Goal: Communication & Community: Ask a question

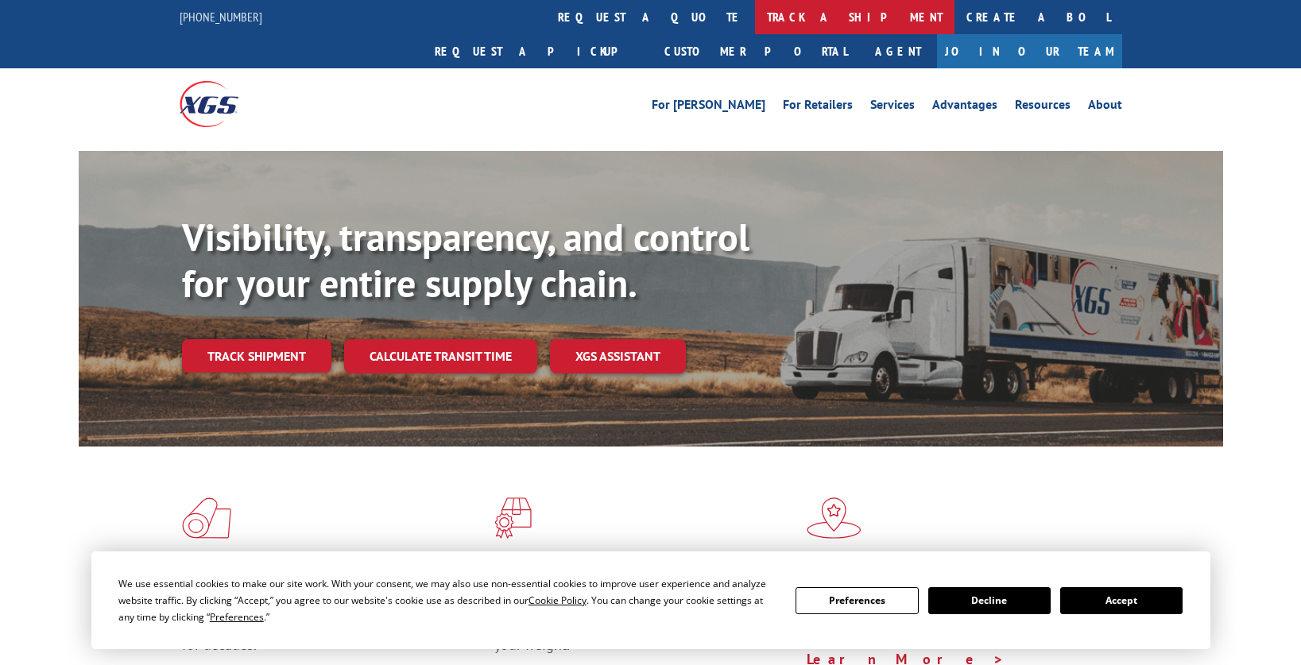
click at [755, 14] on link "track a shipment" at bounding box center [854, 17] width 199 height 34
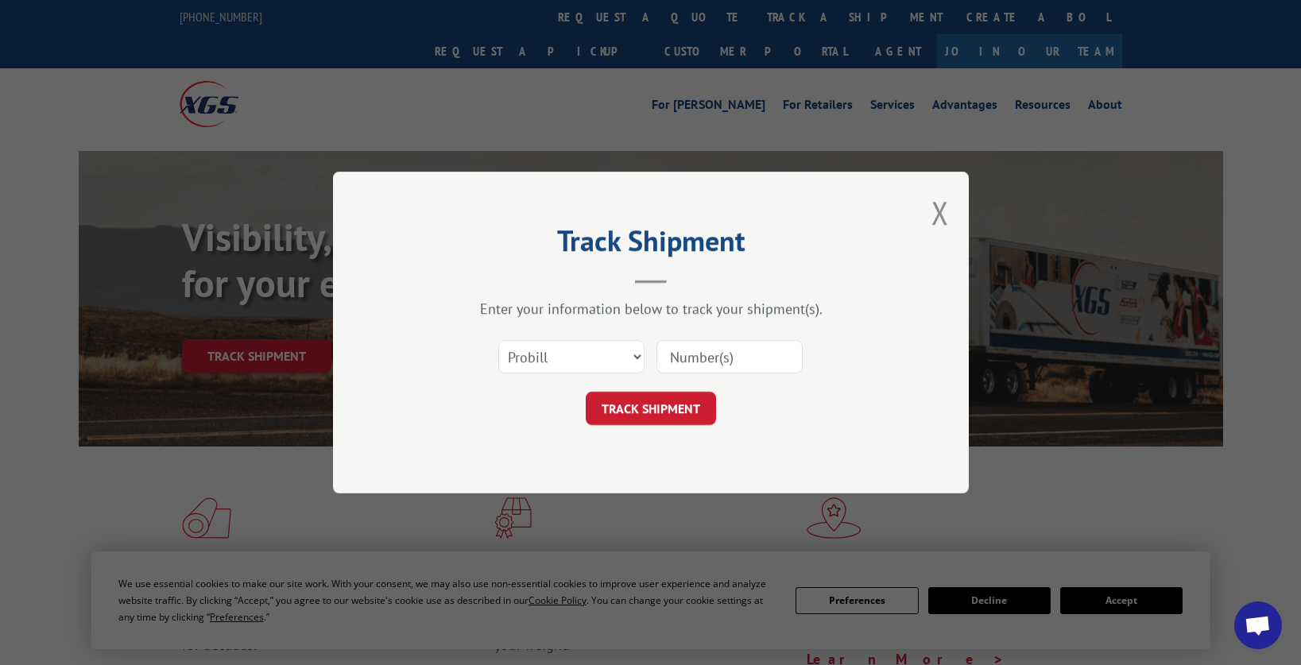
click at [737, 367] on input at bounding box center [729, 356] width 146 height 33
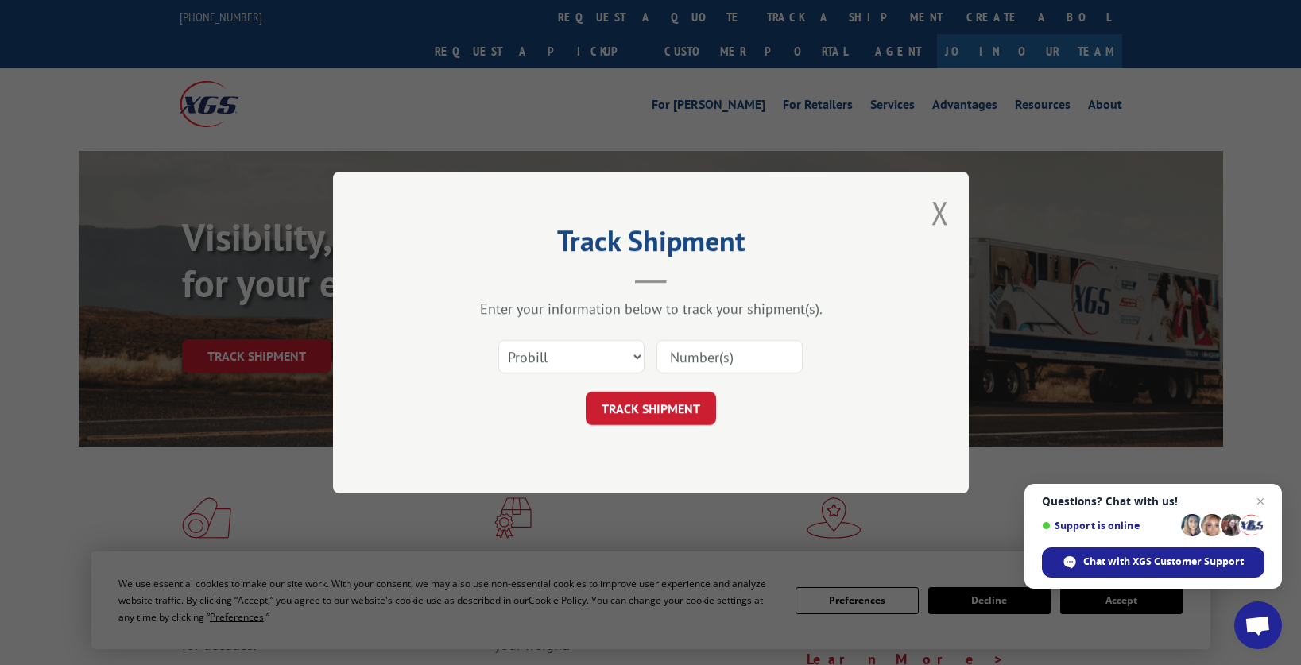
type input "17009385"
click at [667, 422] on button "TRACK SHIPMENT" at bounding box center [651, 408] width 130 height 33
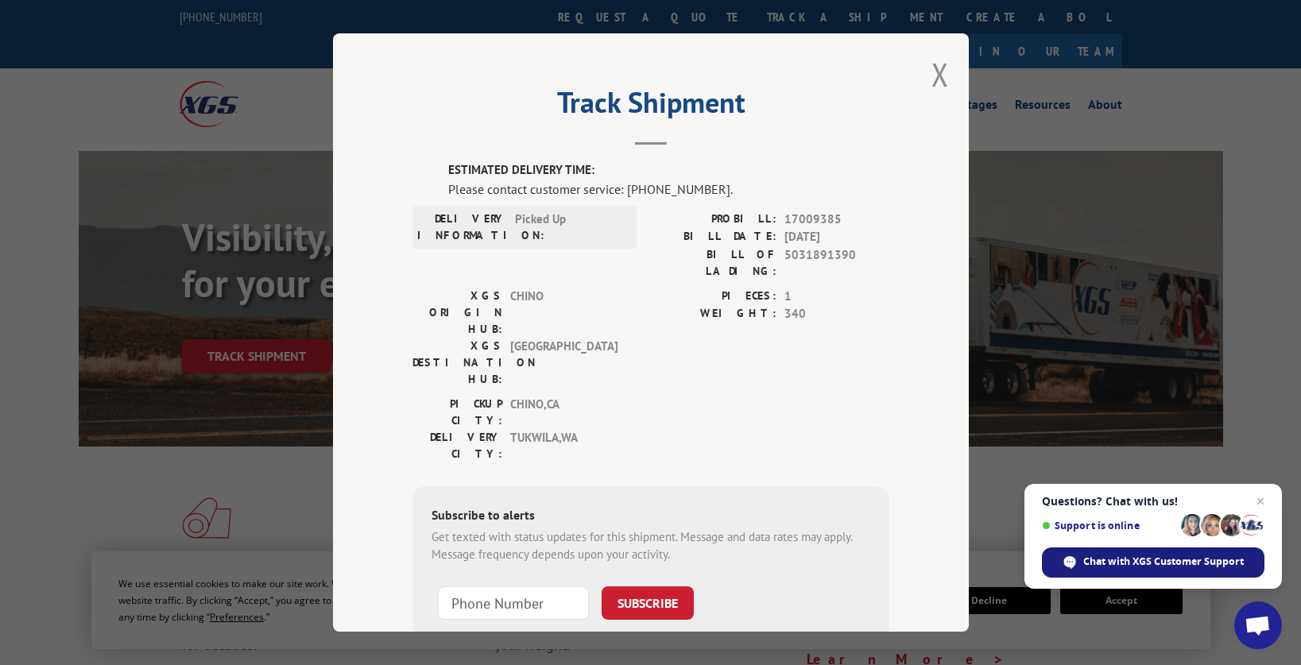
click at [1123, 560] on span "Chat with XGS Customer Support" at bounding box center [1163, 562] width 161 height 14
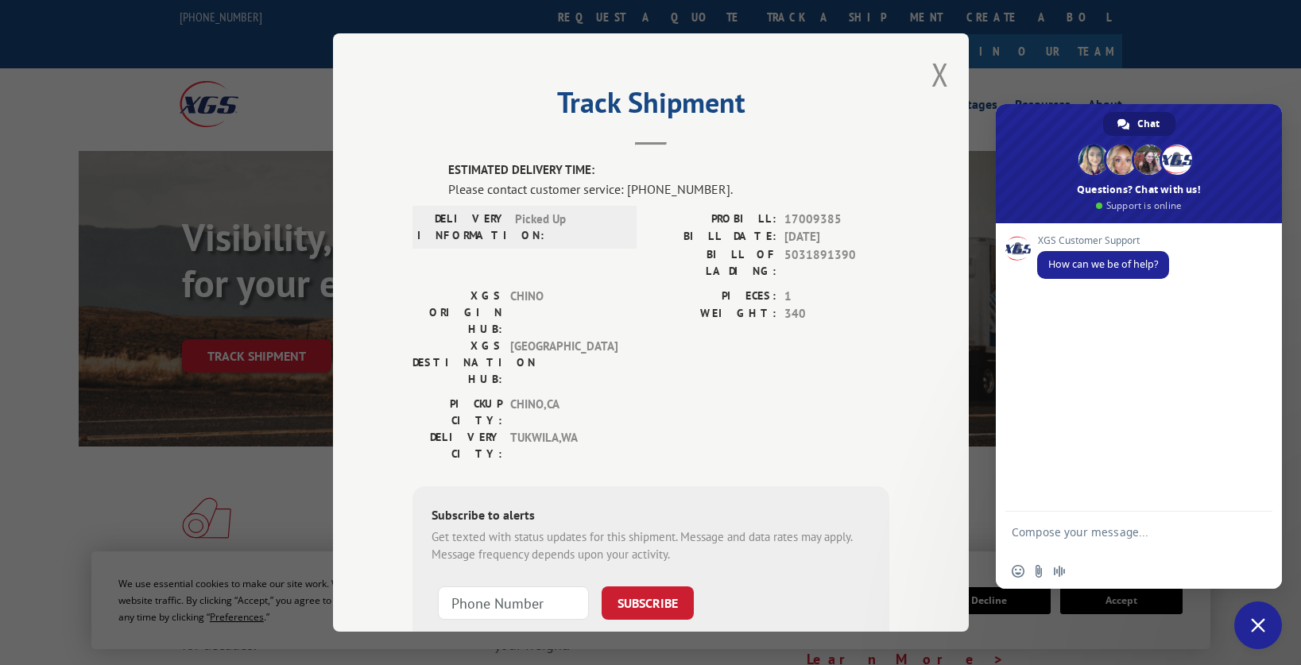
click at [803, 218] on span "17009385" at bounding box center [836, 219] width 105 height 18
copy span "17009385"
click at [1045, 541] on textarea "Compose your message..." at bounding box center [1121, 539] width 219 height 29
paste textarea "17009385"
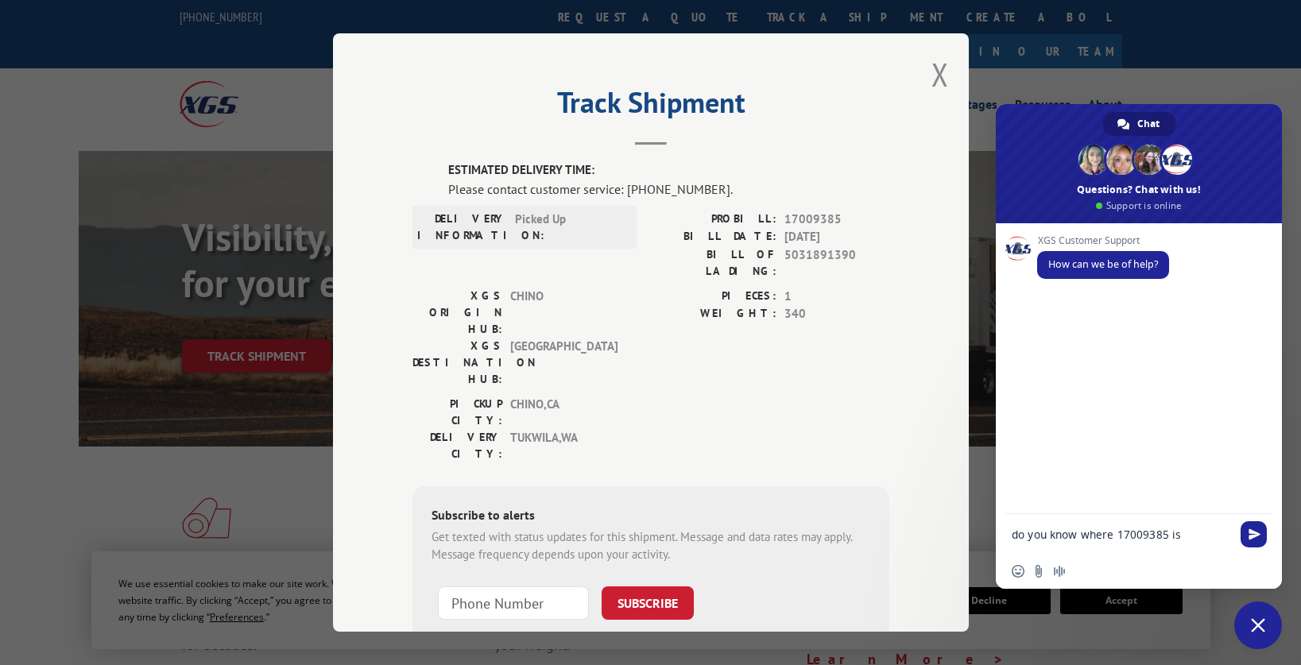
type textarea "do you know where 17009385 is currently?"
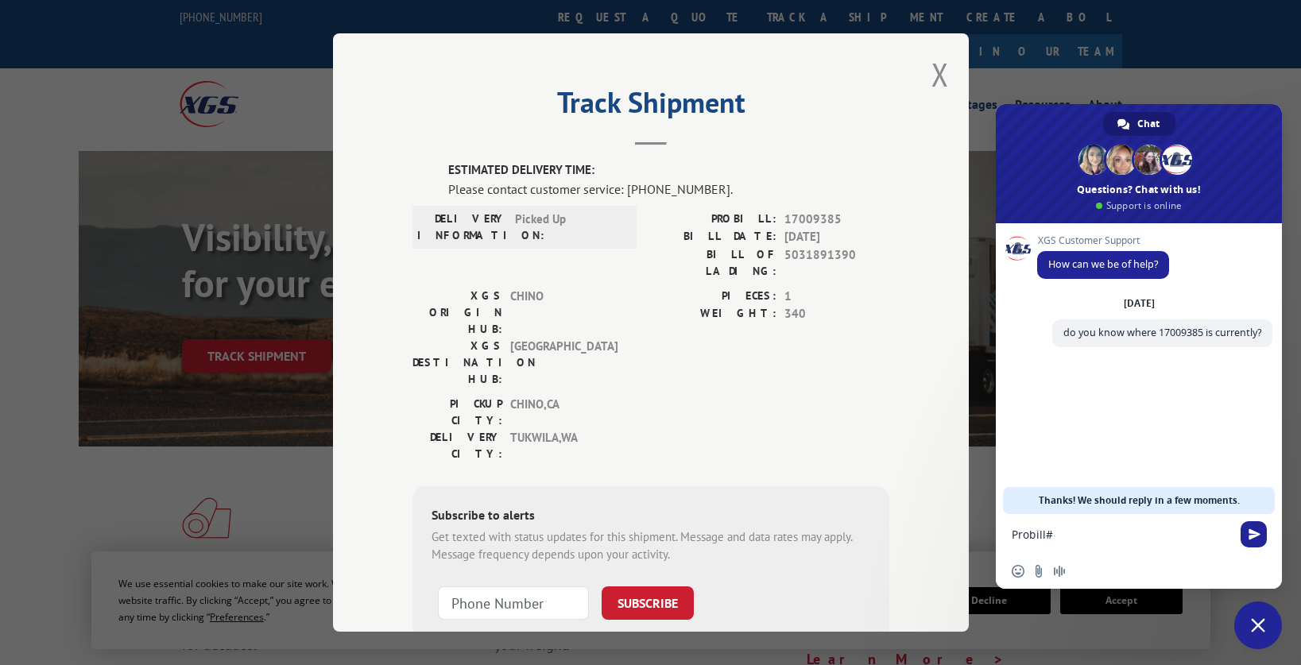
paste textarea "17009385"
type textarea "Probill# 17009385"
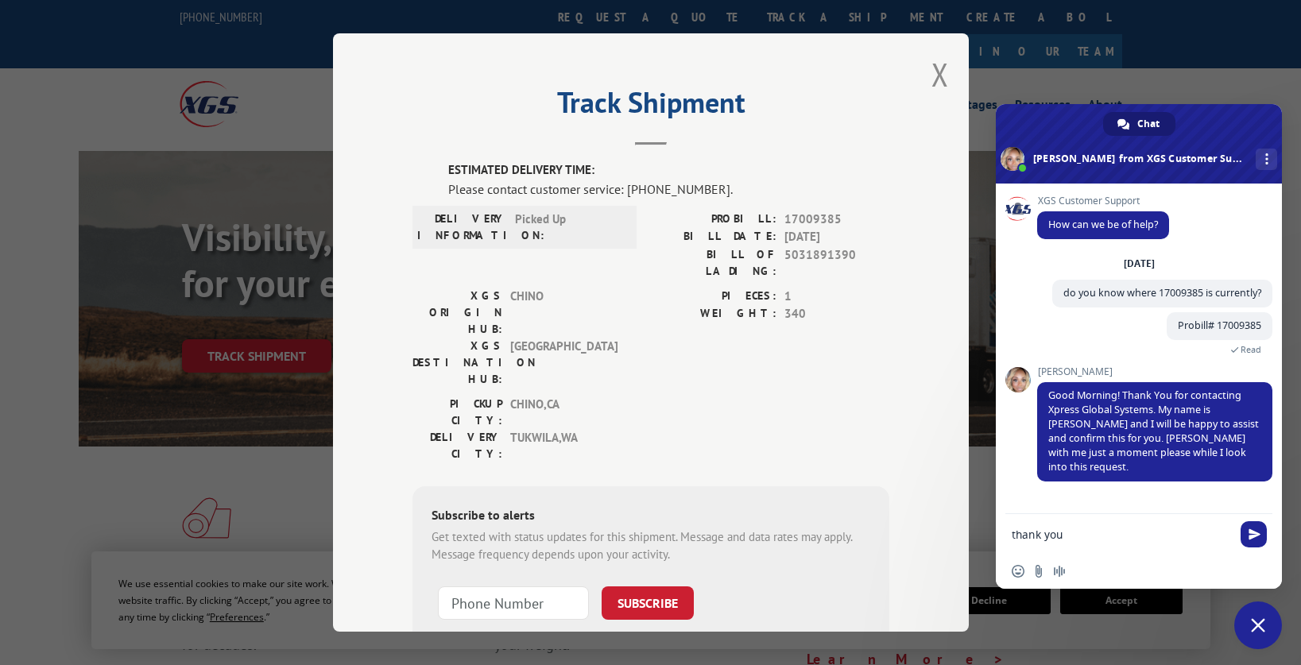
type textarea "thank you?"
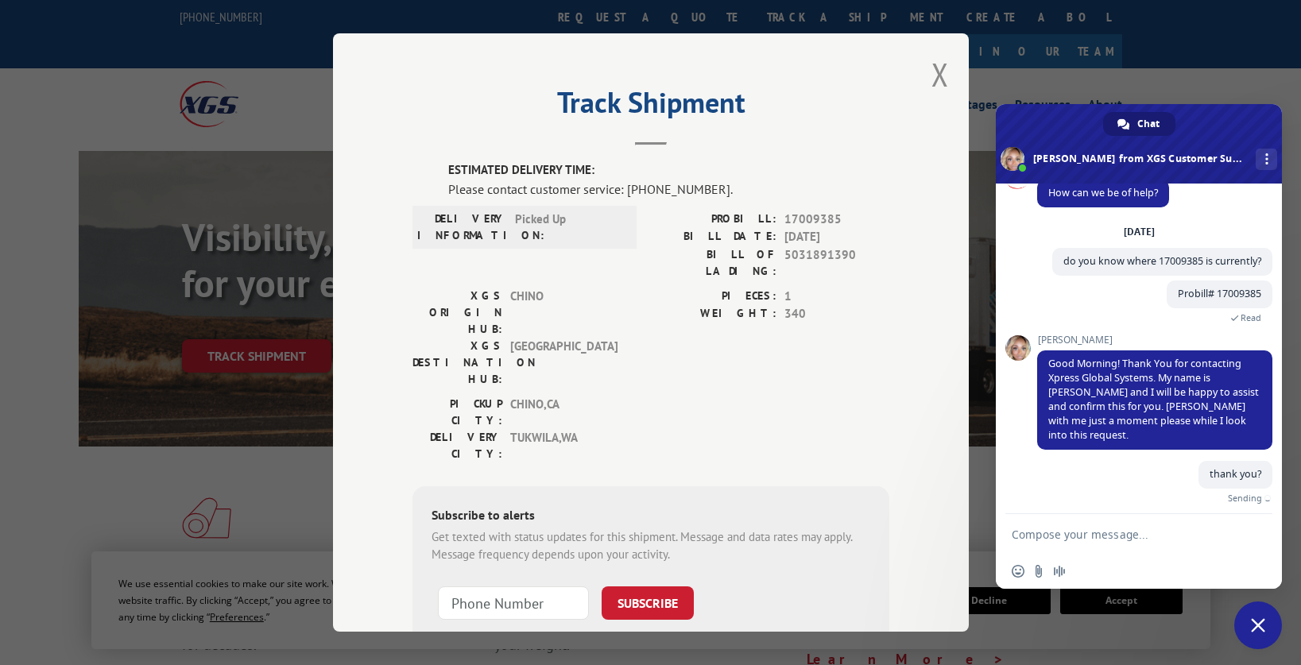
scroll to position [14, 0]
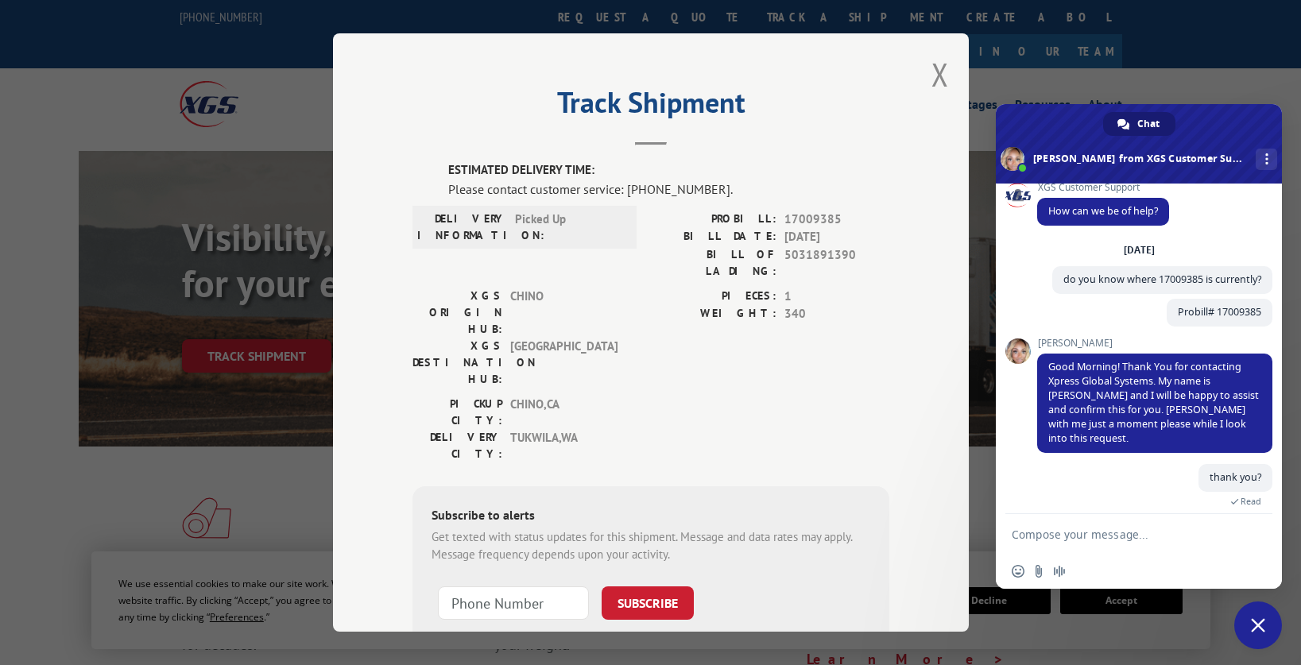
type textarea "!"
type textarea "thank you!"
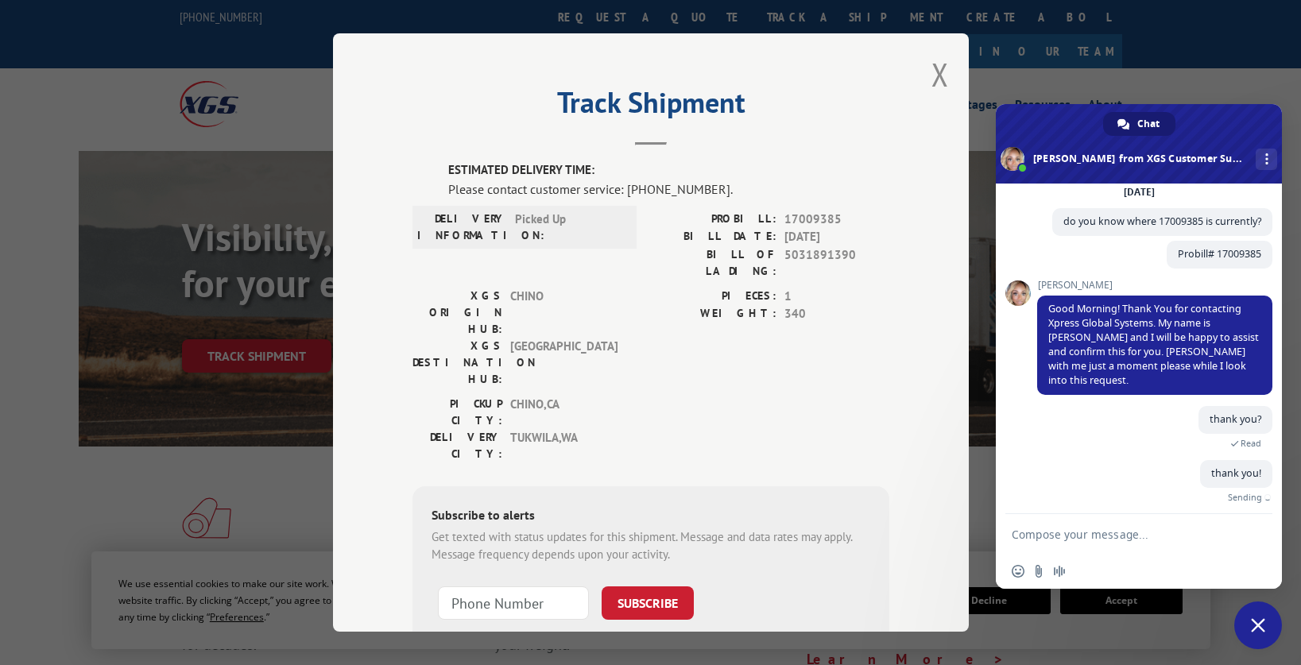
scroll to position [47, 0]
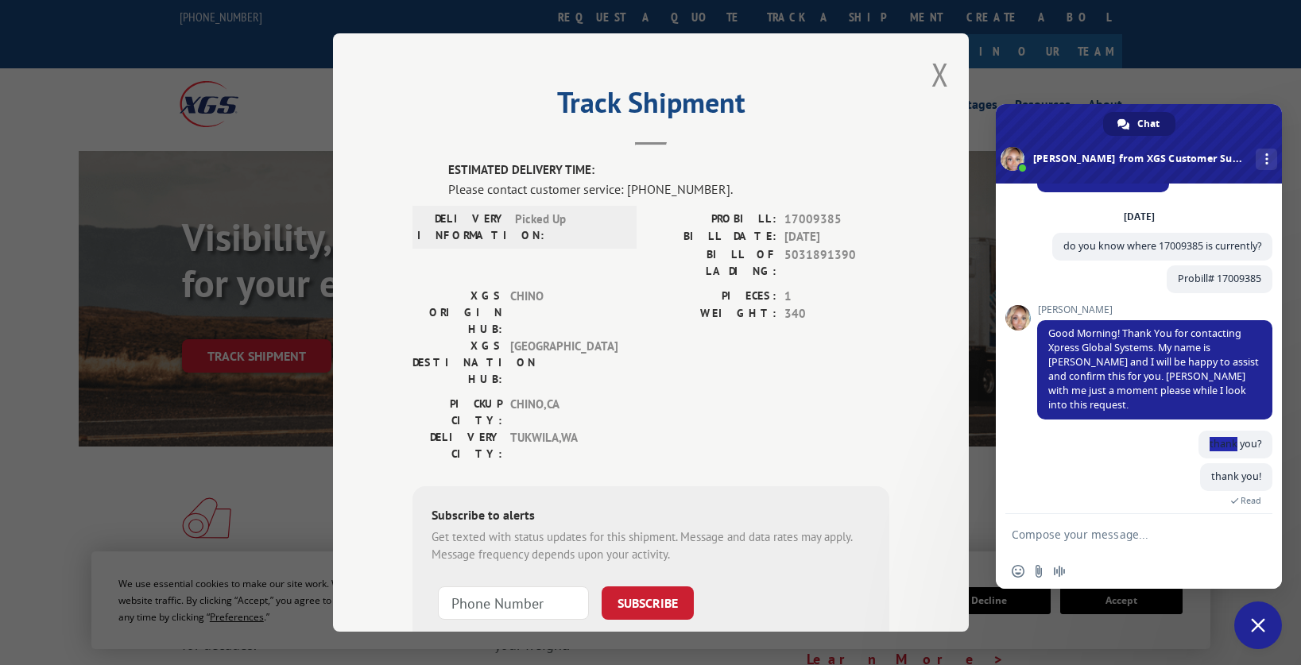
click at [1131, 451] on div "thank you? A few seconds ago" at bounding box center [1154, 447] width 235 height 33
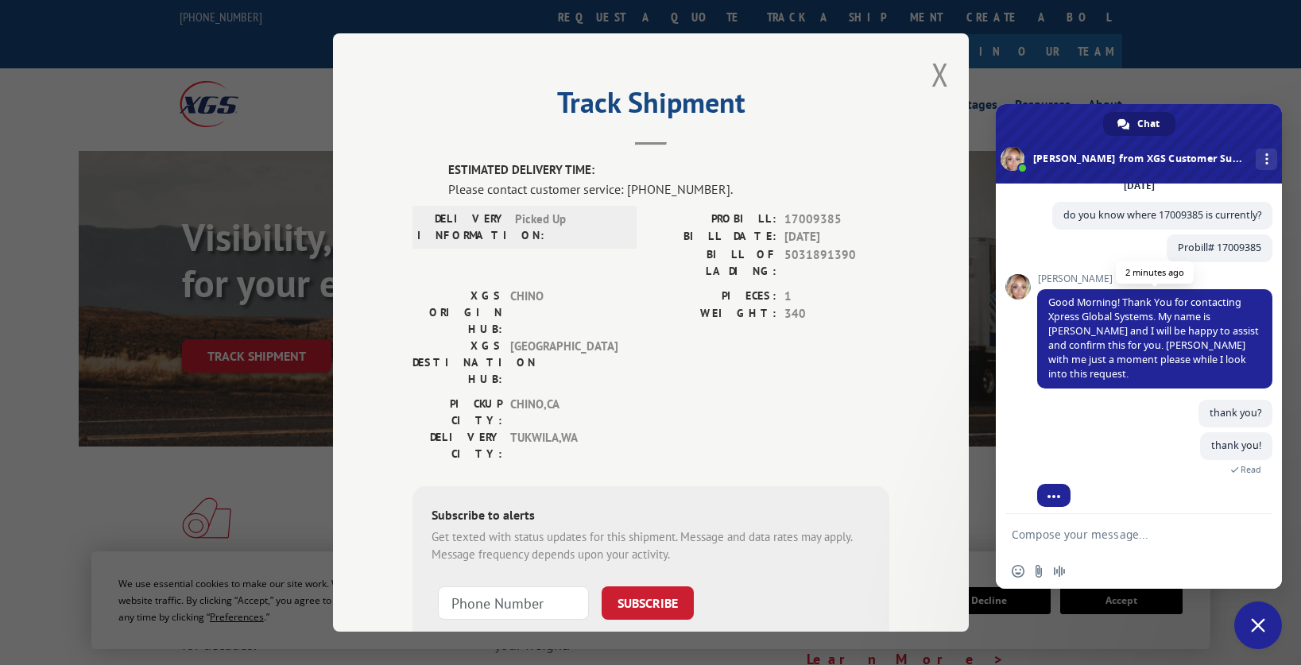
scroll to position [146, 0]
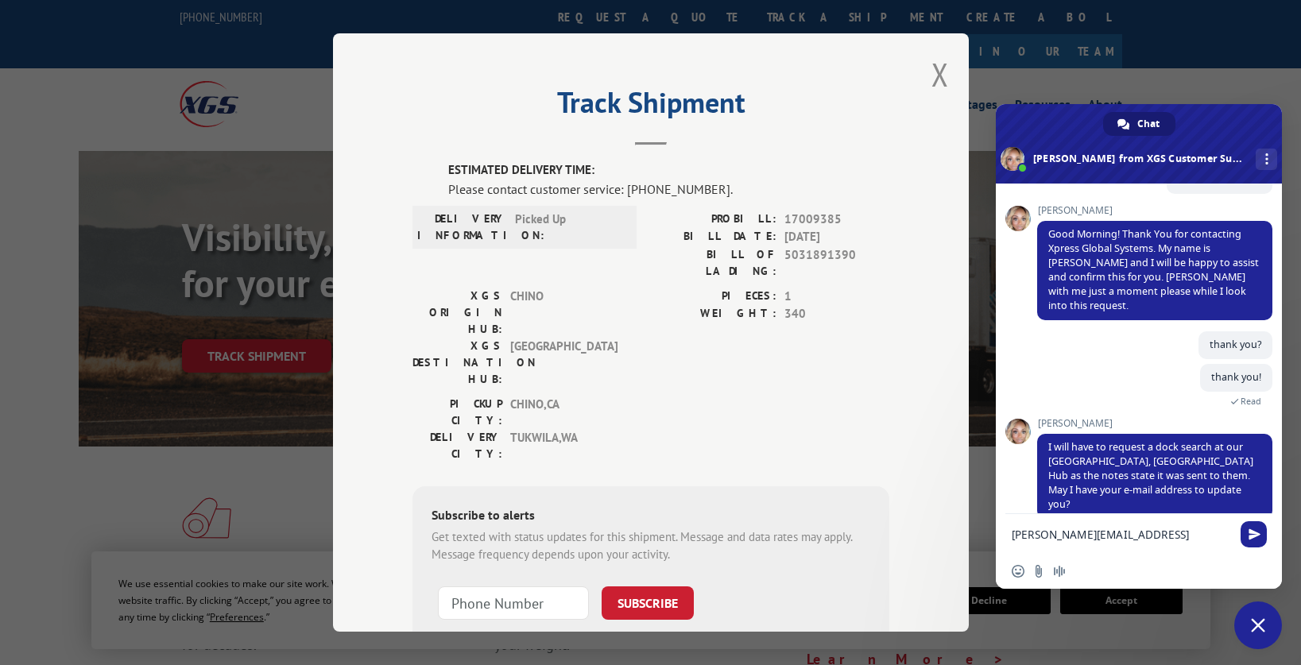
type textarea "[PERSON_NAME][EMAIL_ADDRESS][DOMAIN_NAME]"
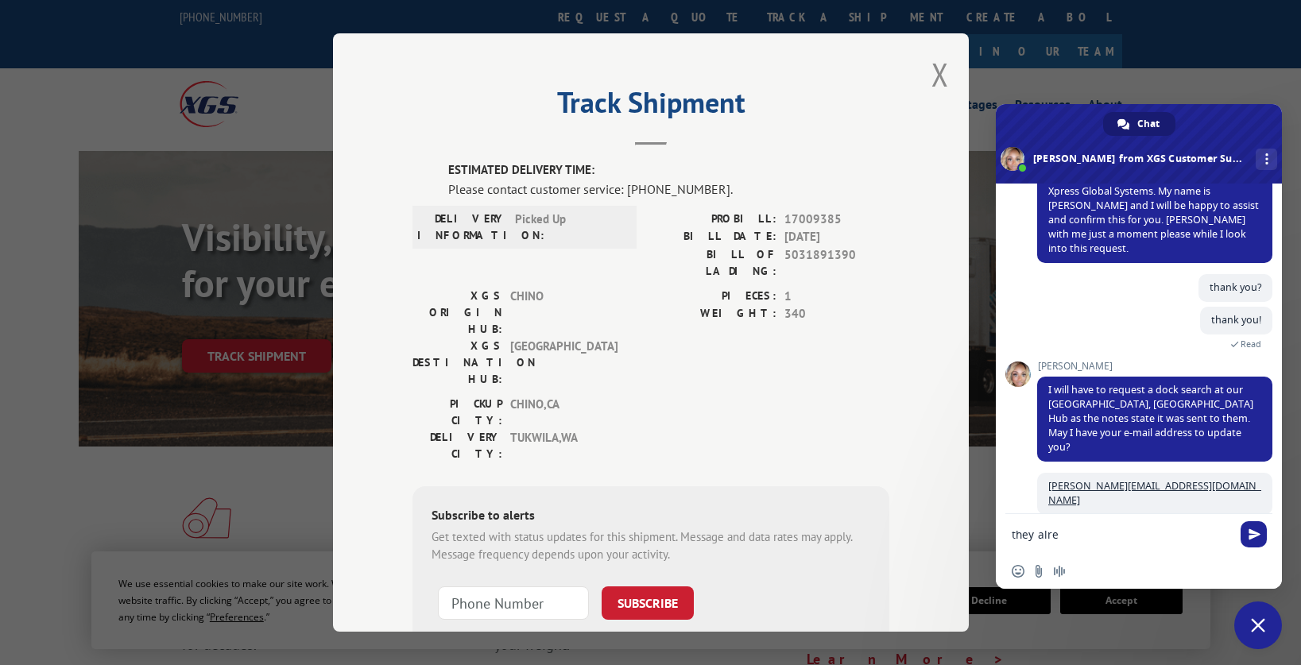
scroll to position [185, 0]
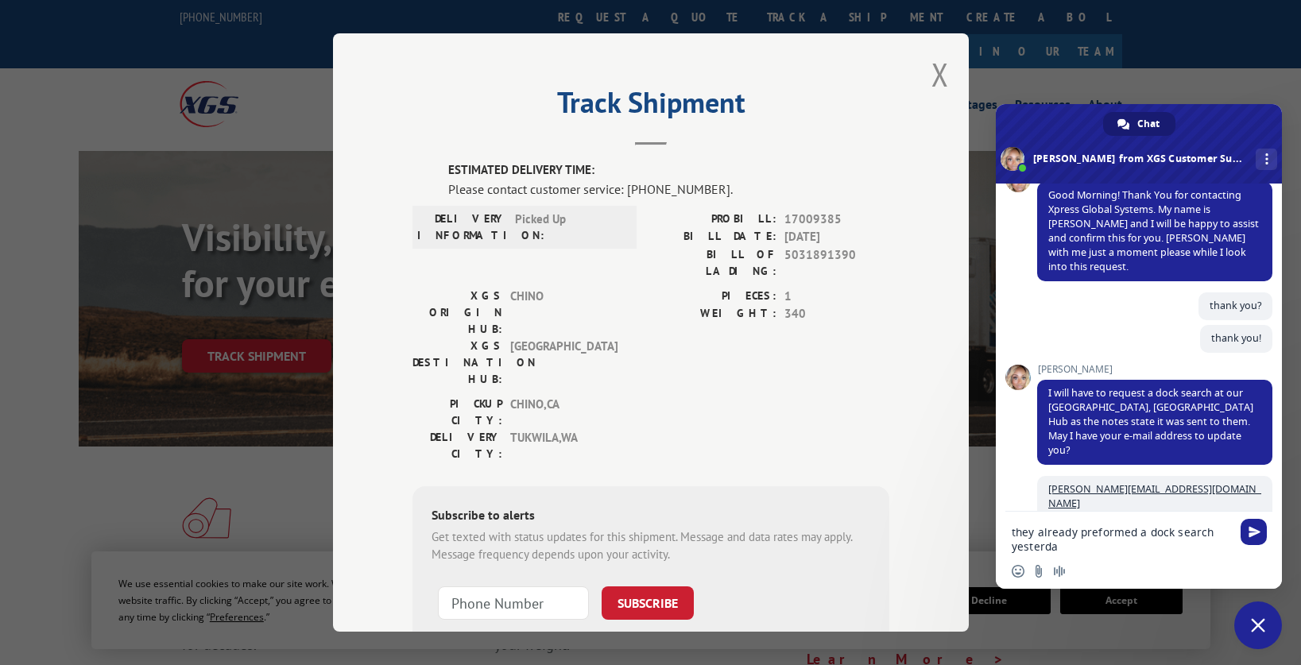
type textarea "they already preformed a dock search [DATE]"
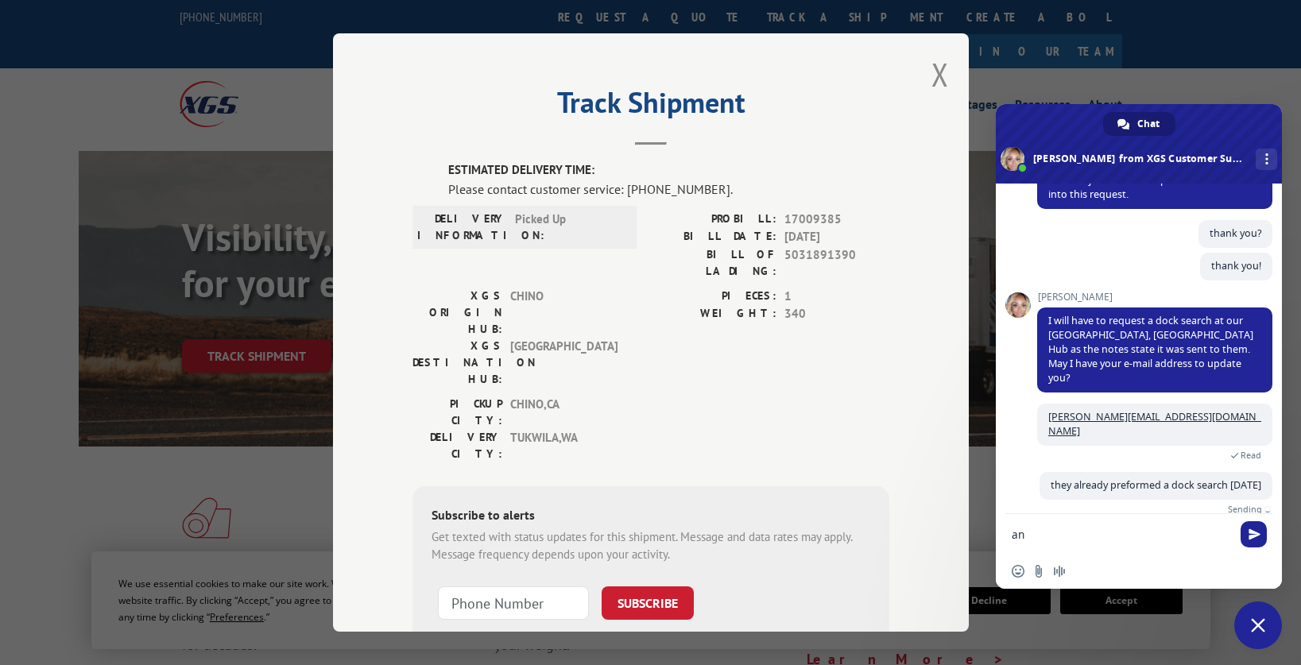
scroll to position [218, 0]
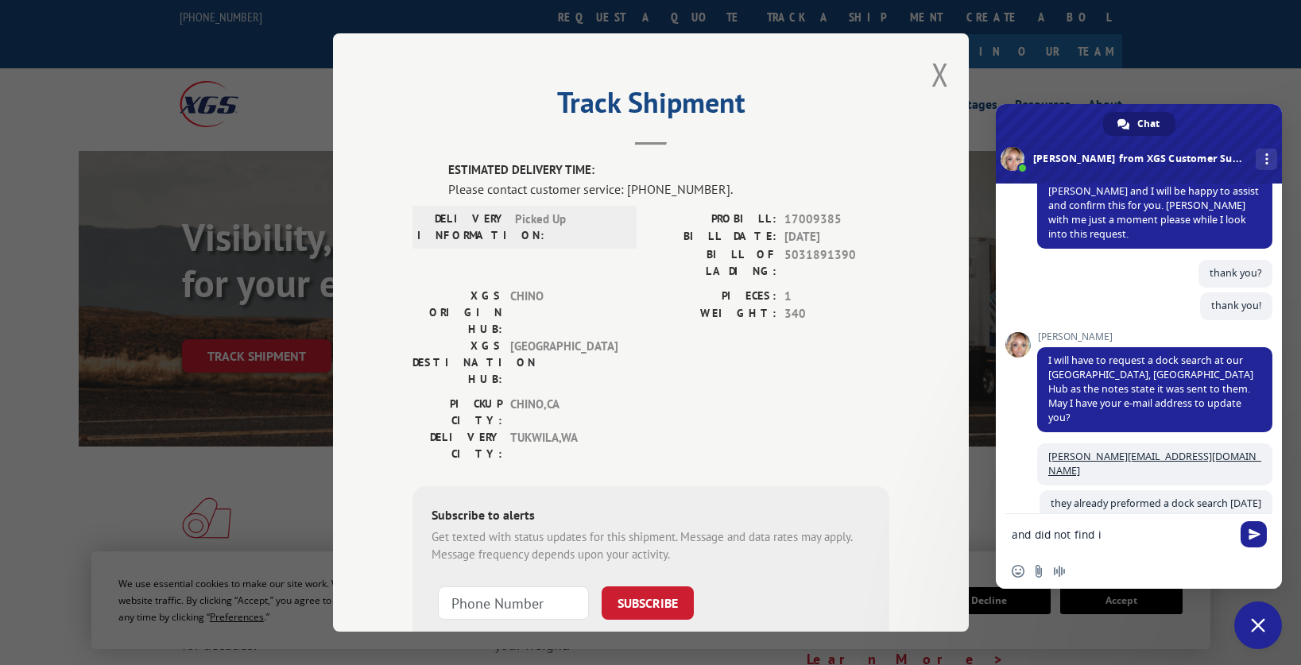
type textarea "and did not find it"
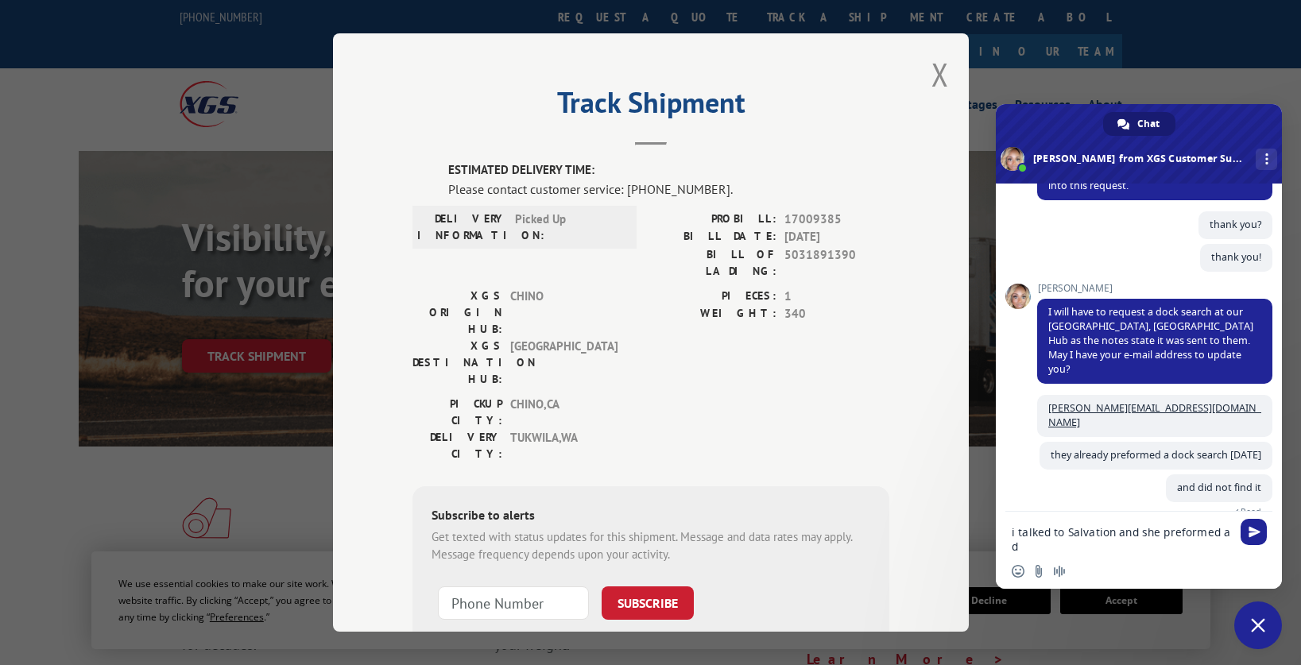
scroll to position [269, 0]
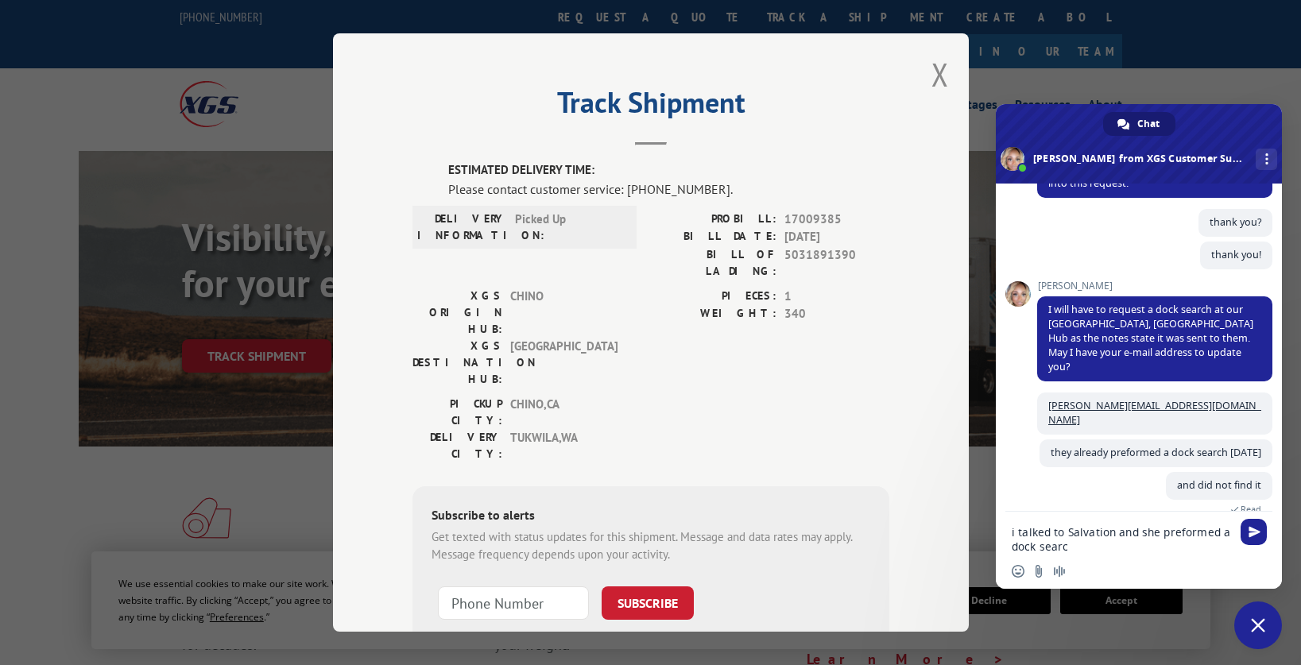
type textarea "i talked to Salvation and she preformed a dock search"
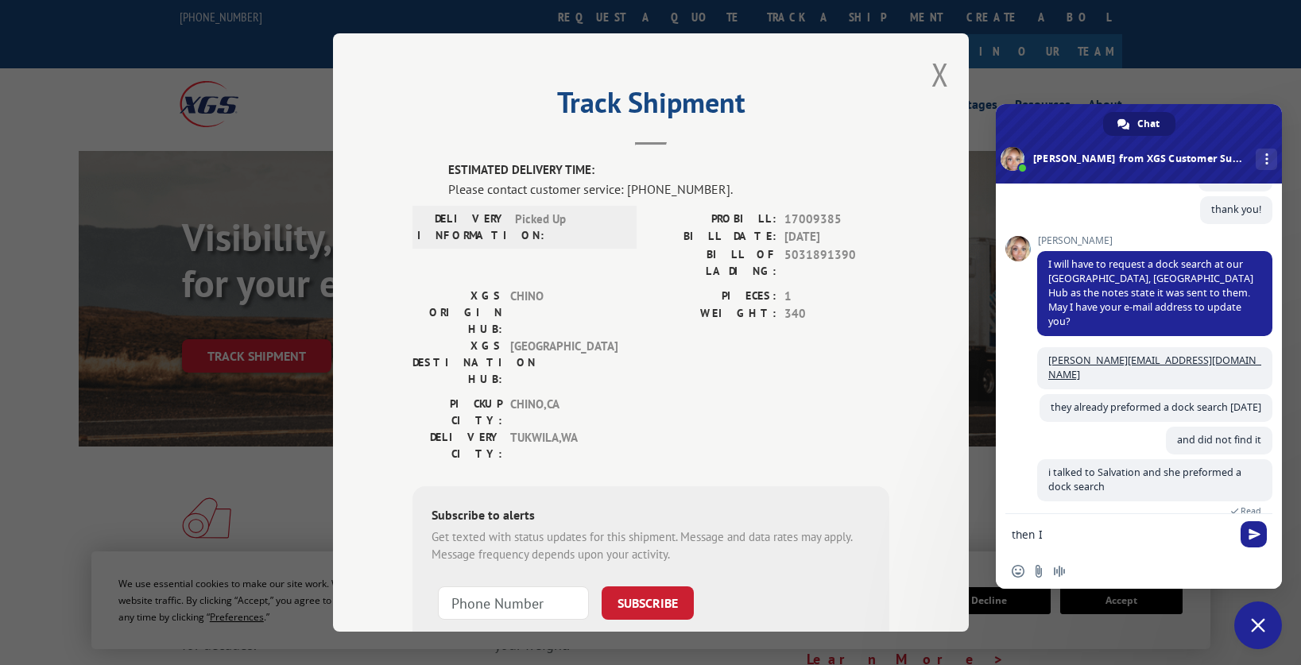
scroll to position [339, 0]
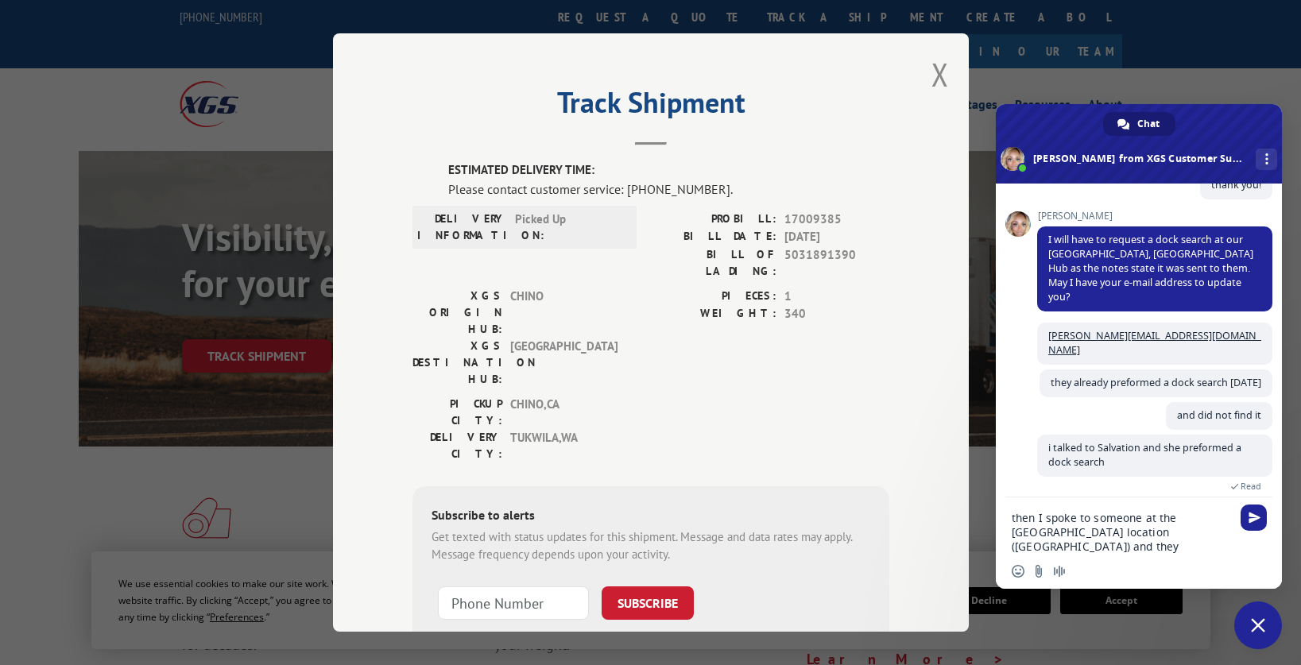
type textarea "then I spoke to someone at the [GEOGRAPHIC_DATA] location ([GEOGRAPHIC_DATA]) a…"
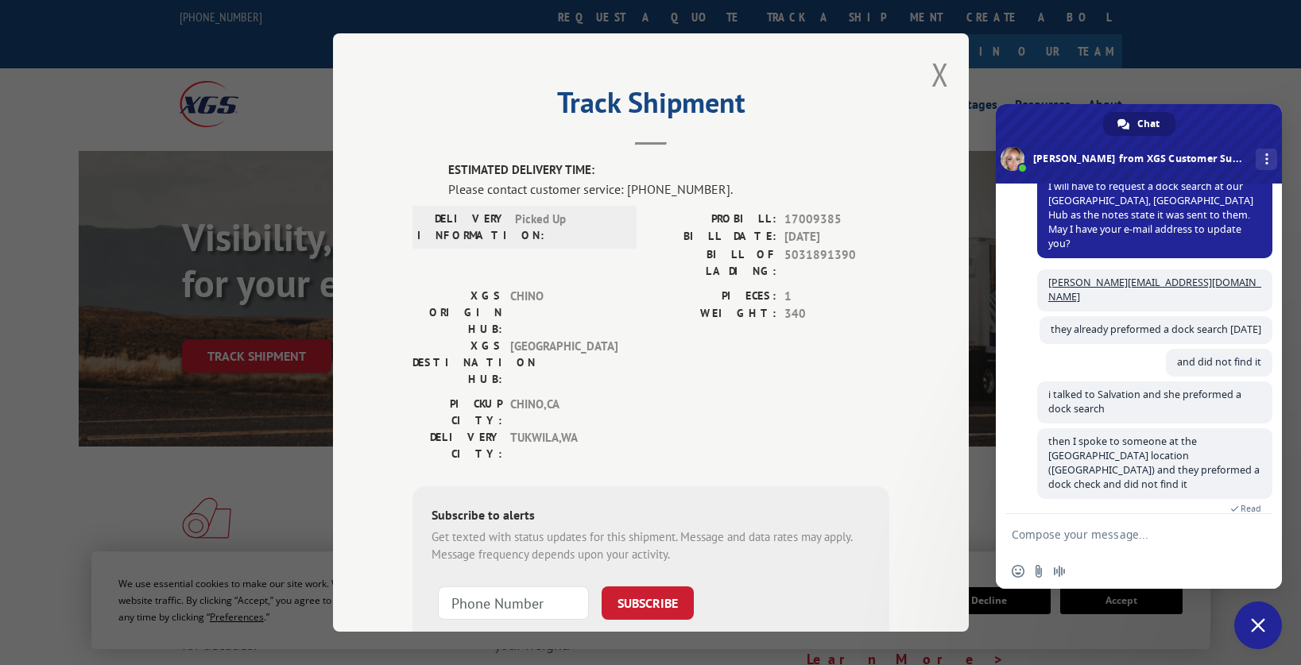
scroll to position [505, 0]
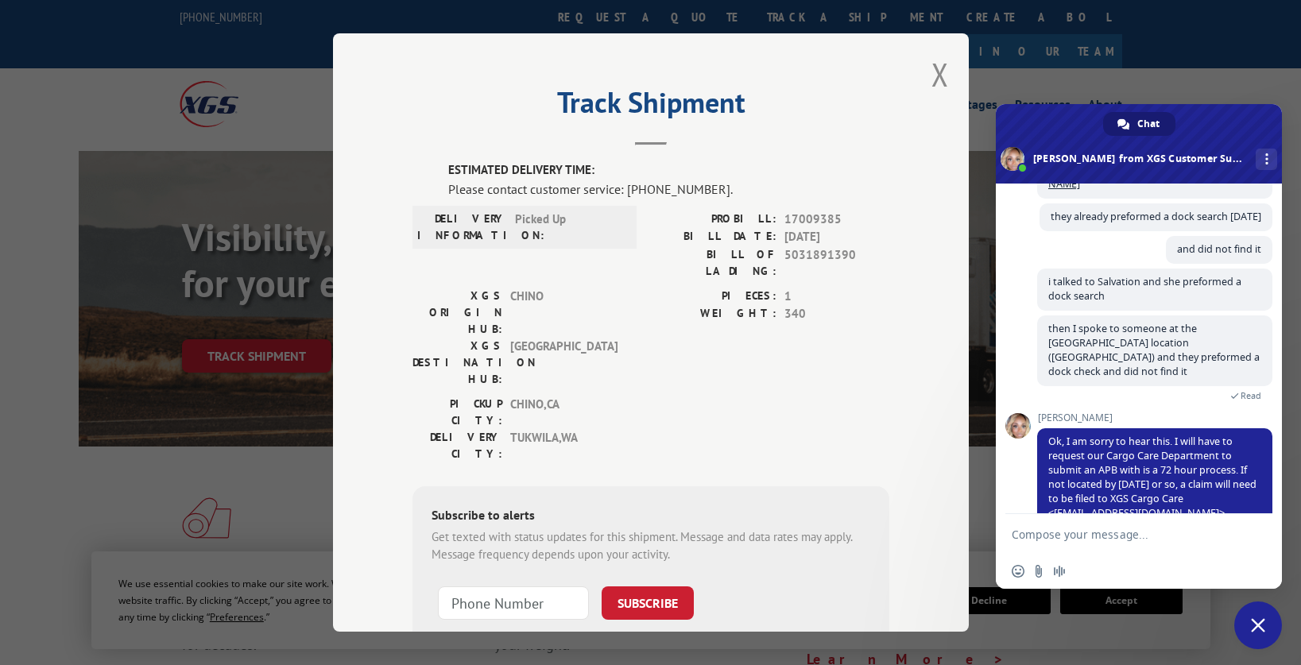
click at [1055, 532] on textarea "Compose your message..." at bounding box center [1121, 535] width 219 height 14
type textarea "what is an APB?"
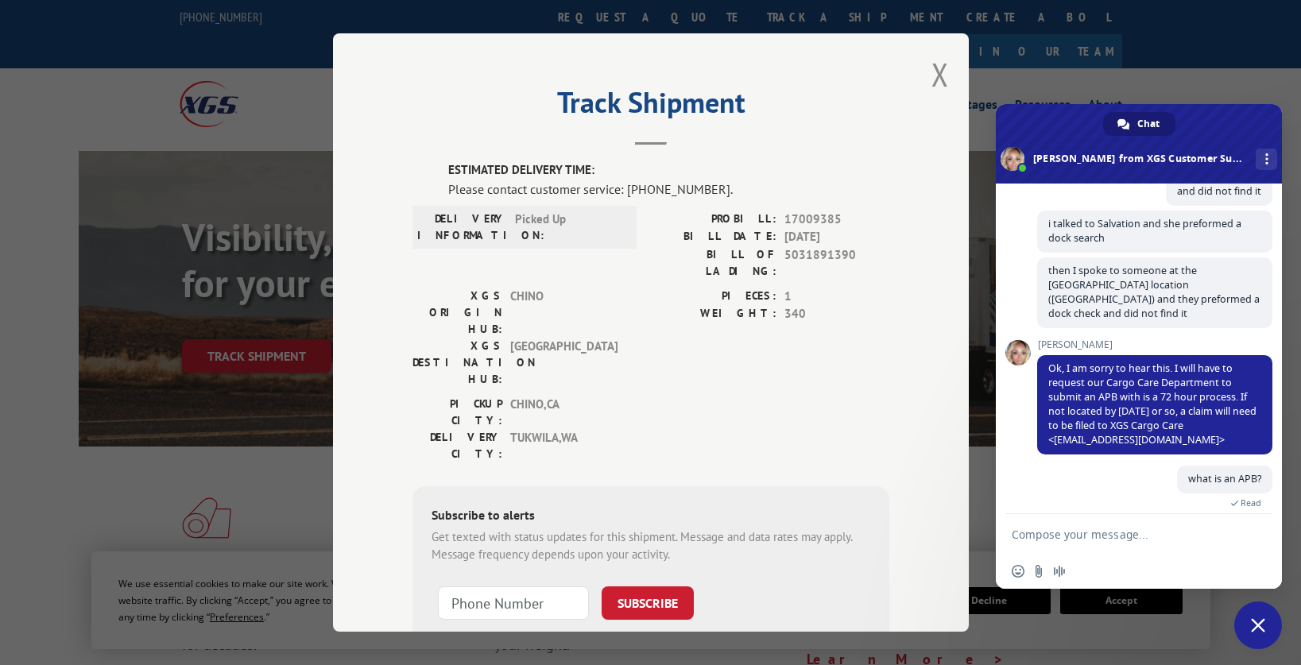
scroll to position [614, 0]
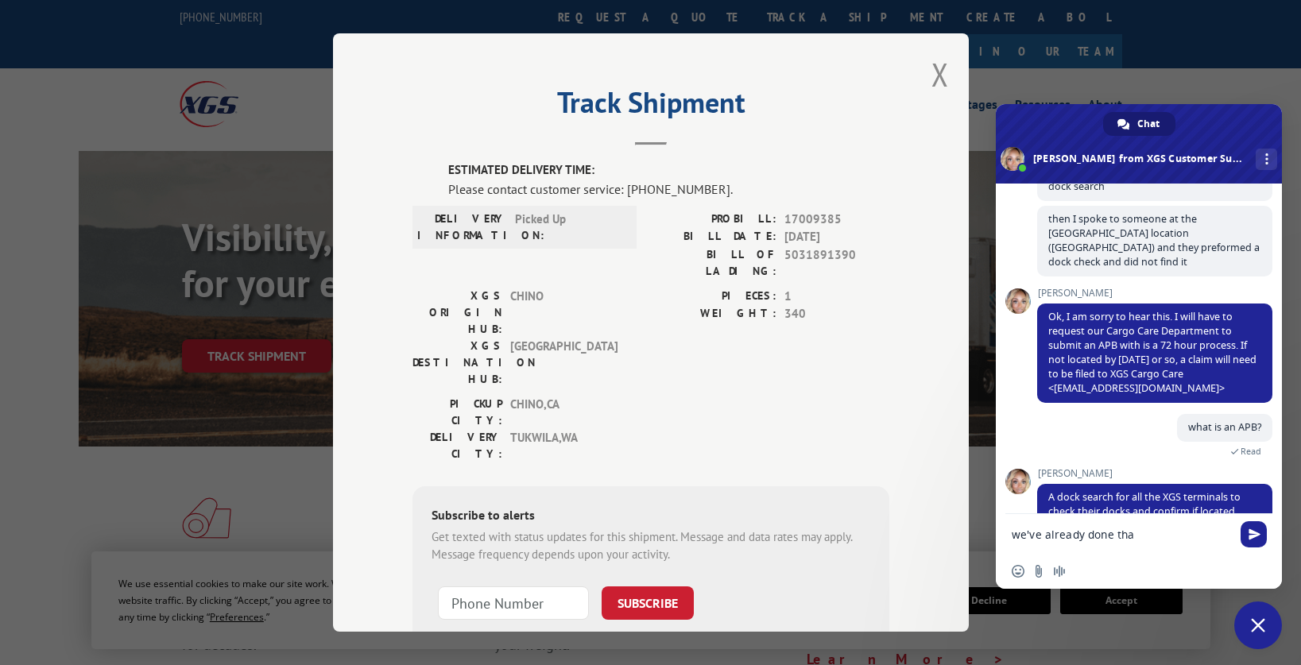
type textarea "we've already done that"
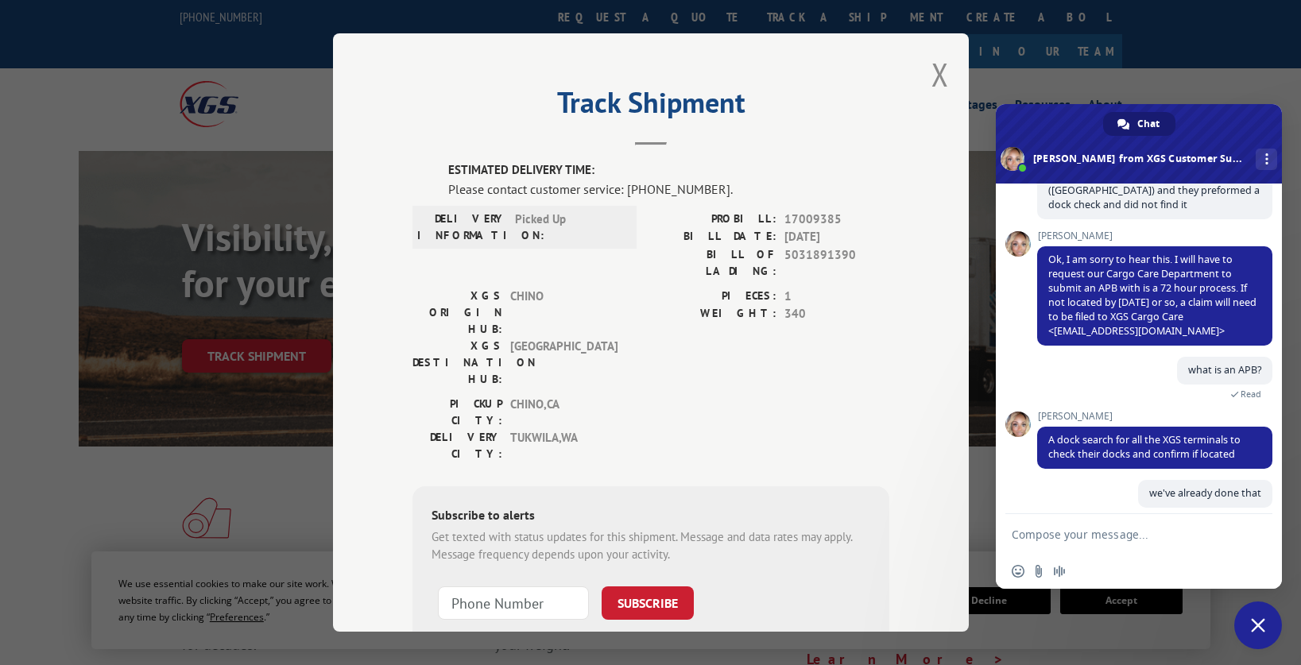
scroll to position [653, 0]
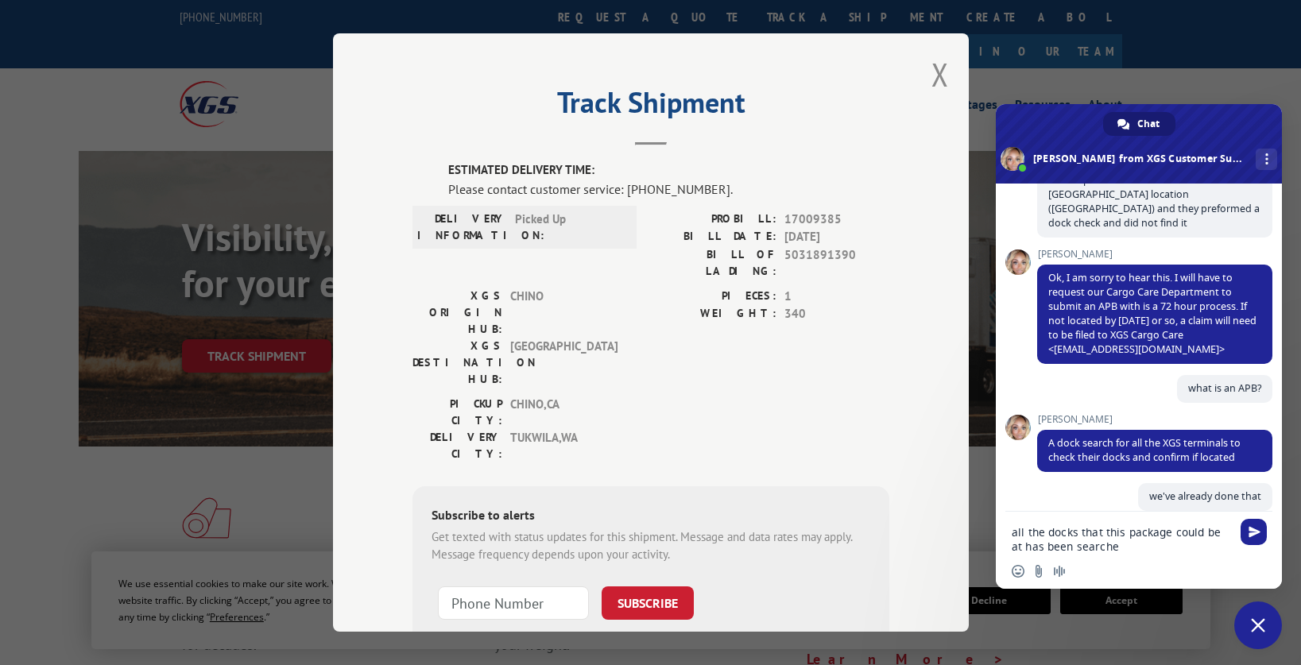
type textarea "all the docks that this package could be at has been searched"
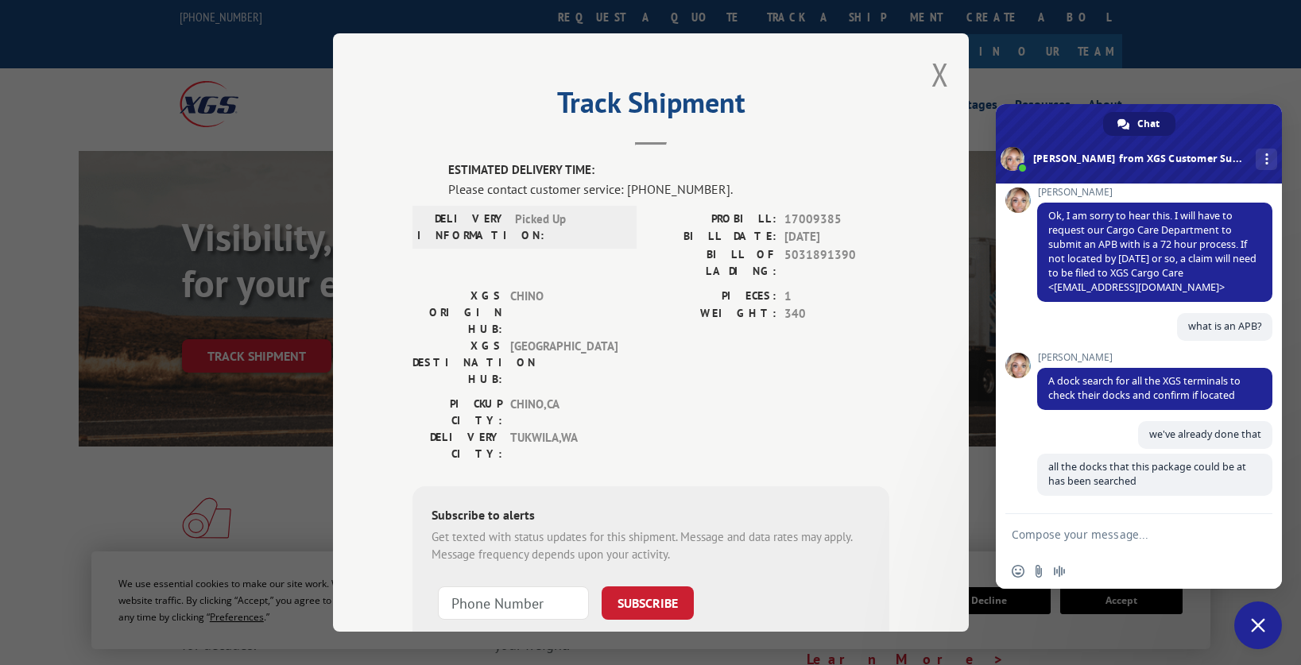
scroll to position [686, 0]
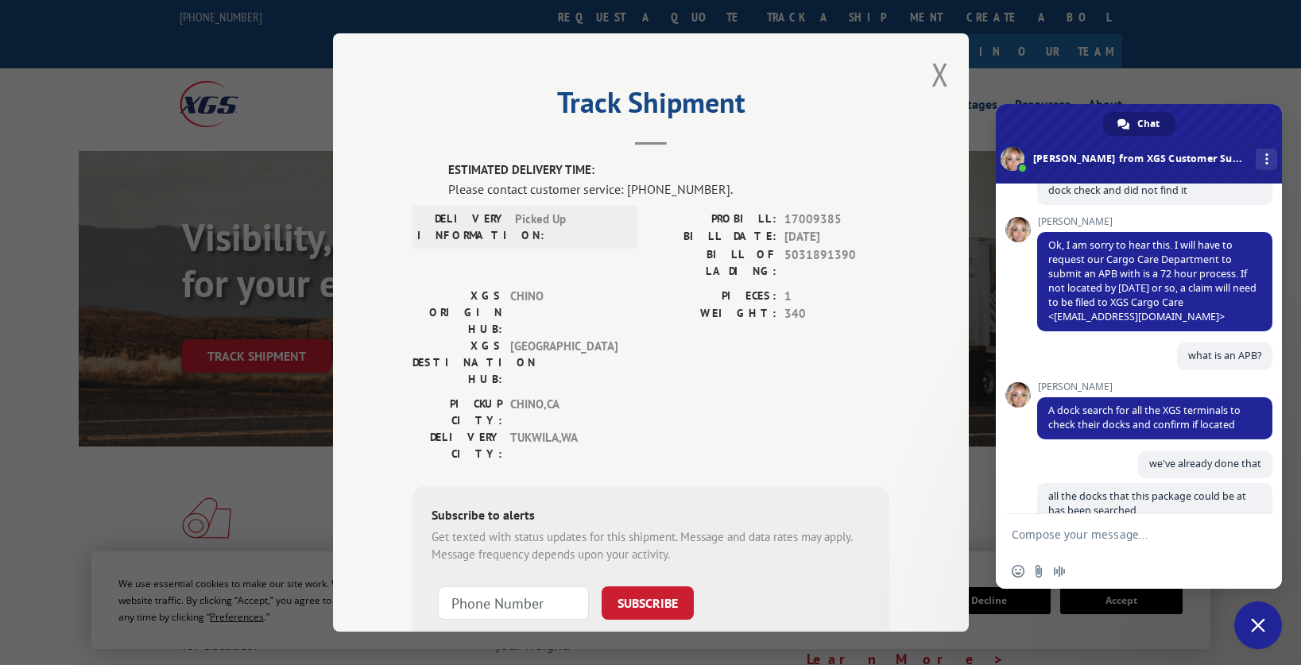
click at [1070, 534] on textarea "Compose your message..." at bounding box center [1121, 535] width 219 height 14
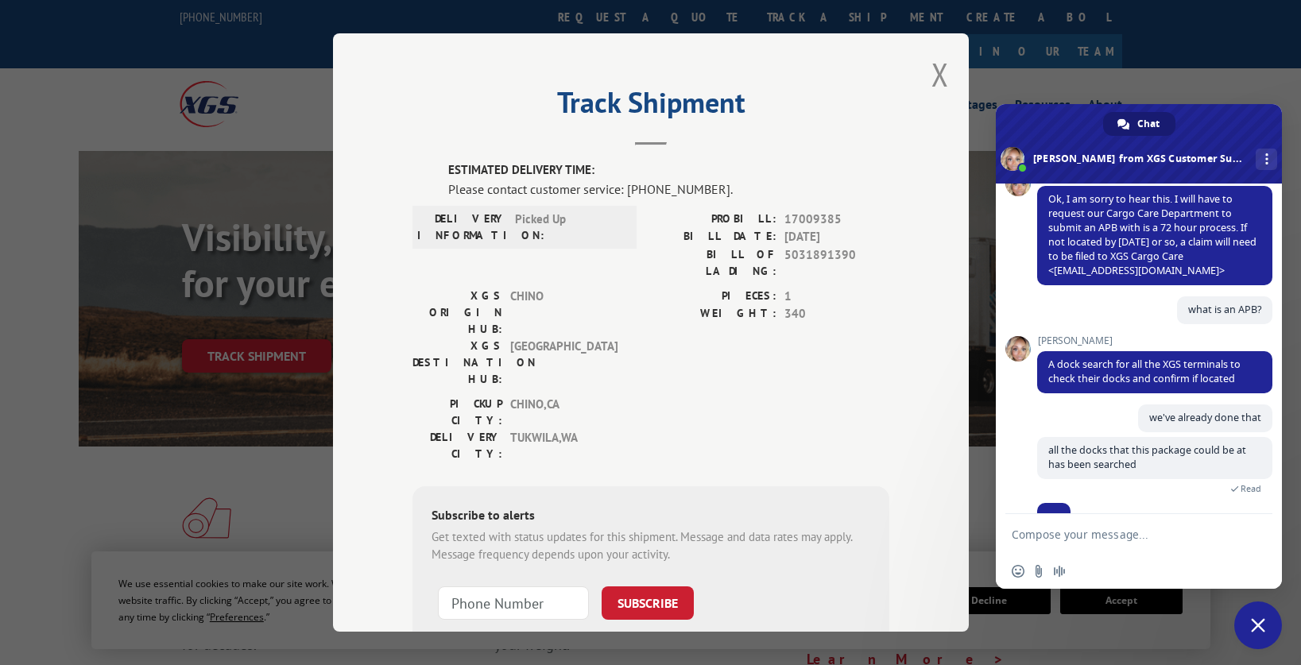
scroll to position [771, 0]
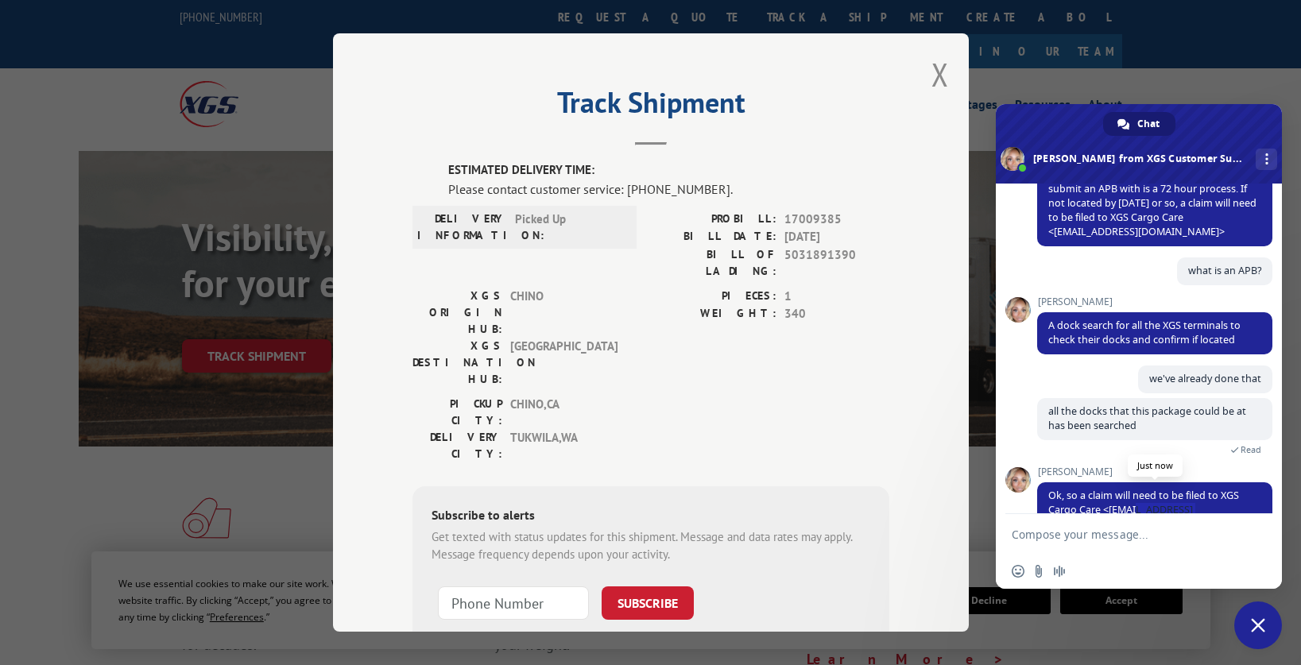
drag, startPoint x: 1221, startPoint y: 483, endPoint x: 1137, endPoint y: 482, distance: 84.2
click at [1137, 489] on span "Ok, so a claim will need to be filed to XGS Cargo Care <[EMAIL_ADDRESS][DOMAIN_…" at bounding box center [1143, 510] width 191 height 42
click at [1107, 489] on span "Ok, so a claim will need to be filed to XGS Cargo Care <[EMAIL_ADDRESS][DOMAIN_…" at bounding box center [1143, 510] width 191 height 42
click at [1078, 539] on textarea "Compose your message..." at bounding box center [1121, 535] width 219 height 14
type textarea "ok, please do that"
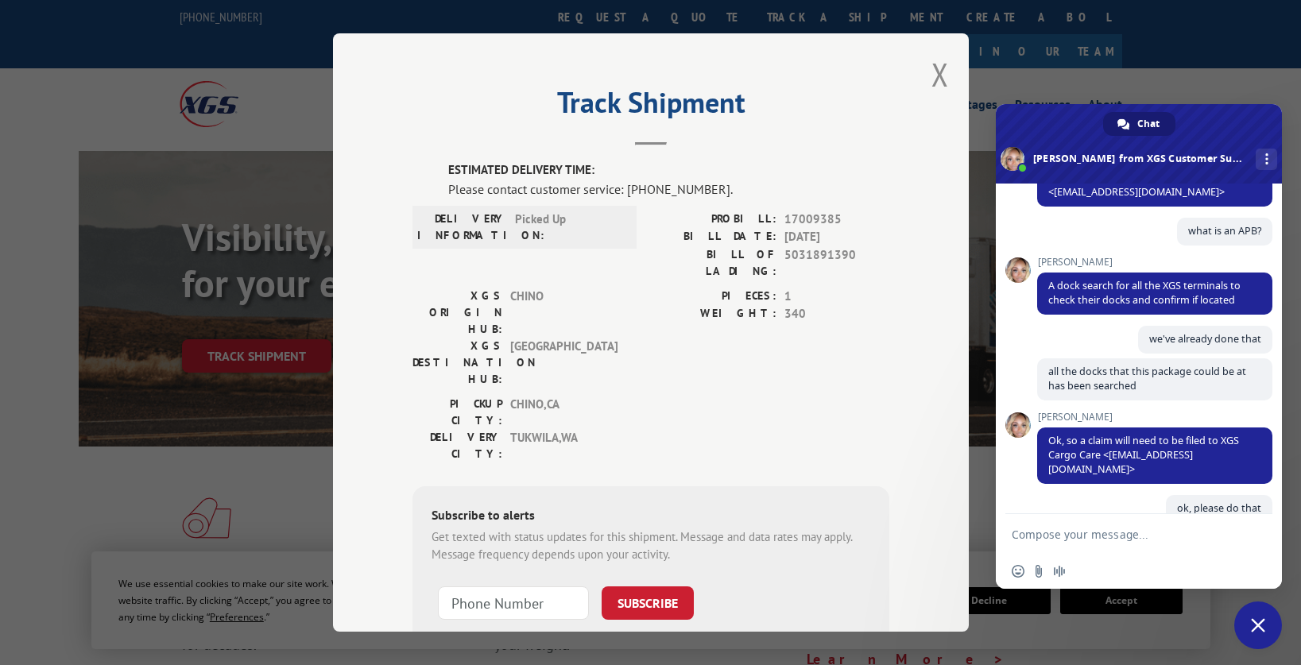
scroll to position [842, 0]
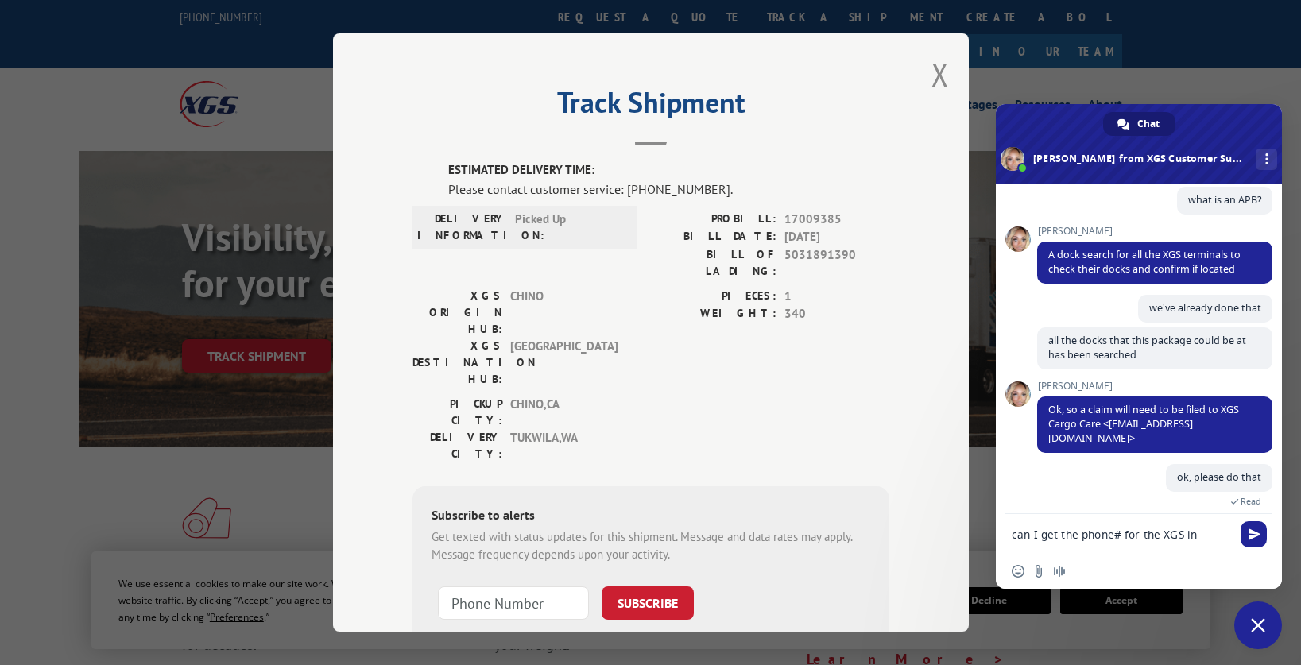
type textarea "can I get the phone# for the XGS in [GEOGRAPHIC_DATA]?"
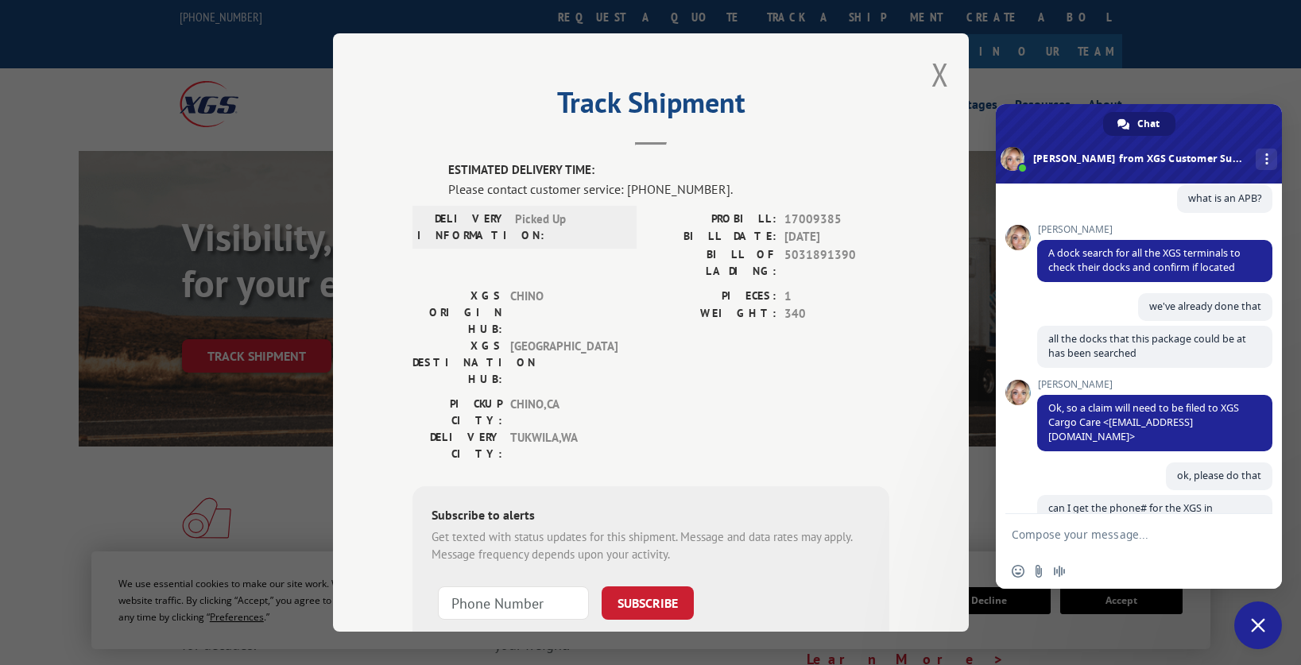
scroll to position [965, 0]
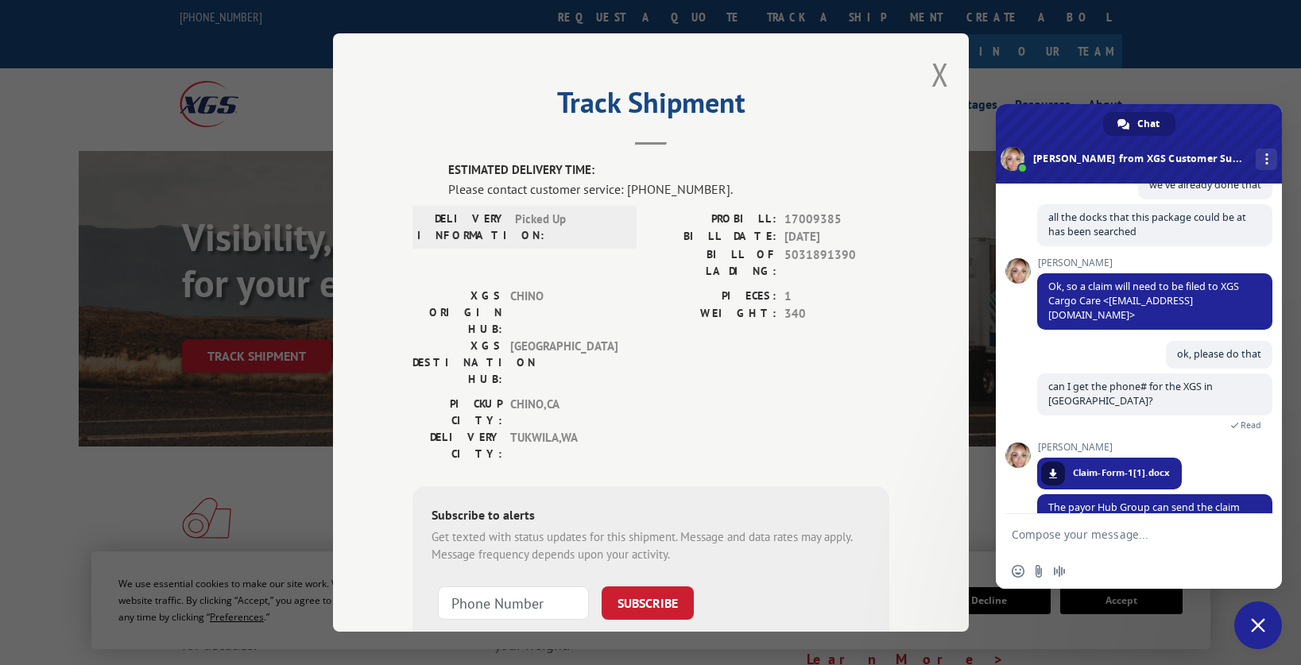
click at [1167, 538] on textarea "Compose your message..." at bounding box center [1121, 535] width 219 height 14
type textarea "what time does kent office open?"
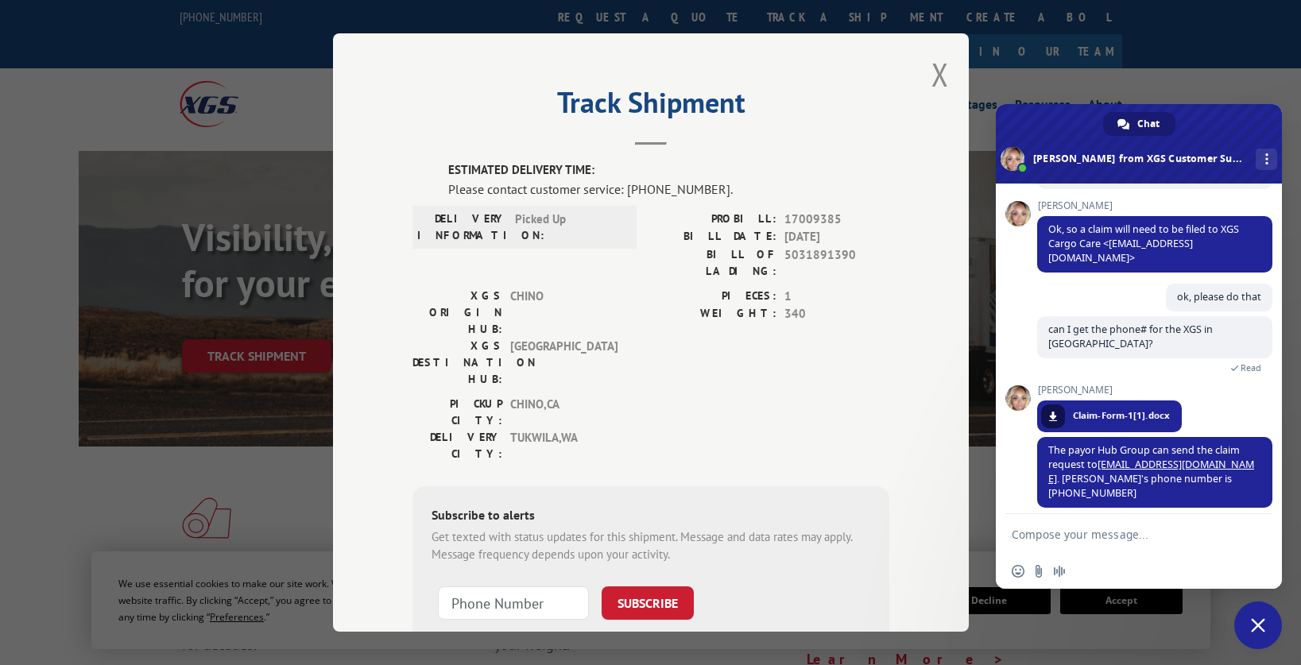
scroll to position [1004, 0]
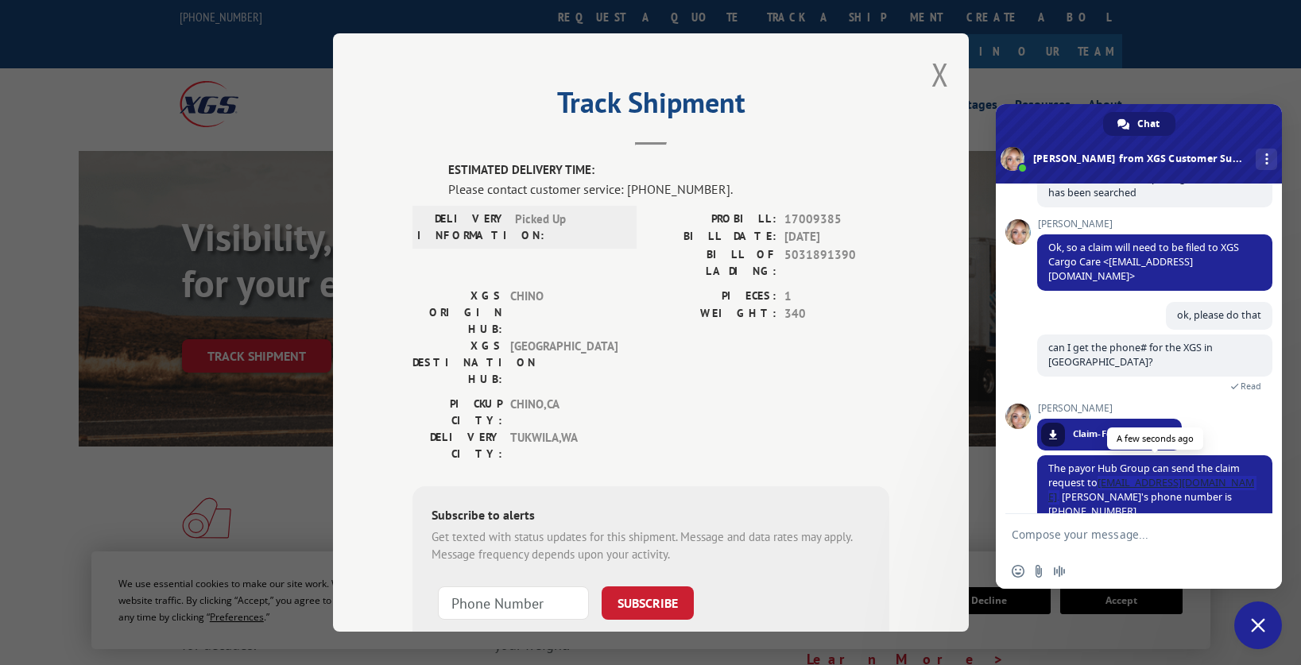
drag, startPoint x: 1206, startPoint y: 428, endPoint x: 1081, endPoint y: 429, distance: 124.8
click at [1082, 462] on span "The payor Hub Group can send the claim request to [EMAIL_ADDRESS][DOMAIN_NAME] …" at bounding box center [1151, 490] width 206 height 56
click at [1081, 462] on span "The payor Hub Group can send the claim request to [EMAIL_ADDRESS][DOMAIN_NAME] …" at bounding box center [1151, 490] width 206 height 56
click at [1107, 476] on link "[EMAIL_ADDRESS][DOMAIN_NAME]" at bounding box center [1151, 490] width 206 height 28
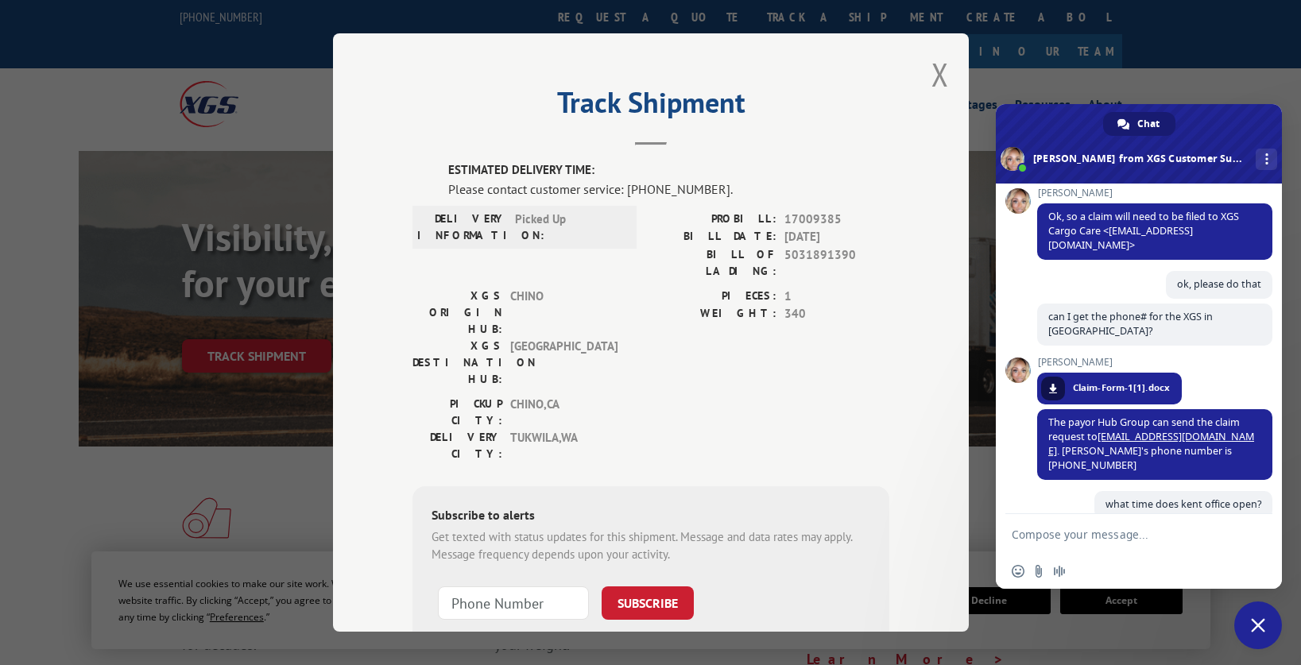
scroll to position [1059, 0]
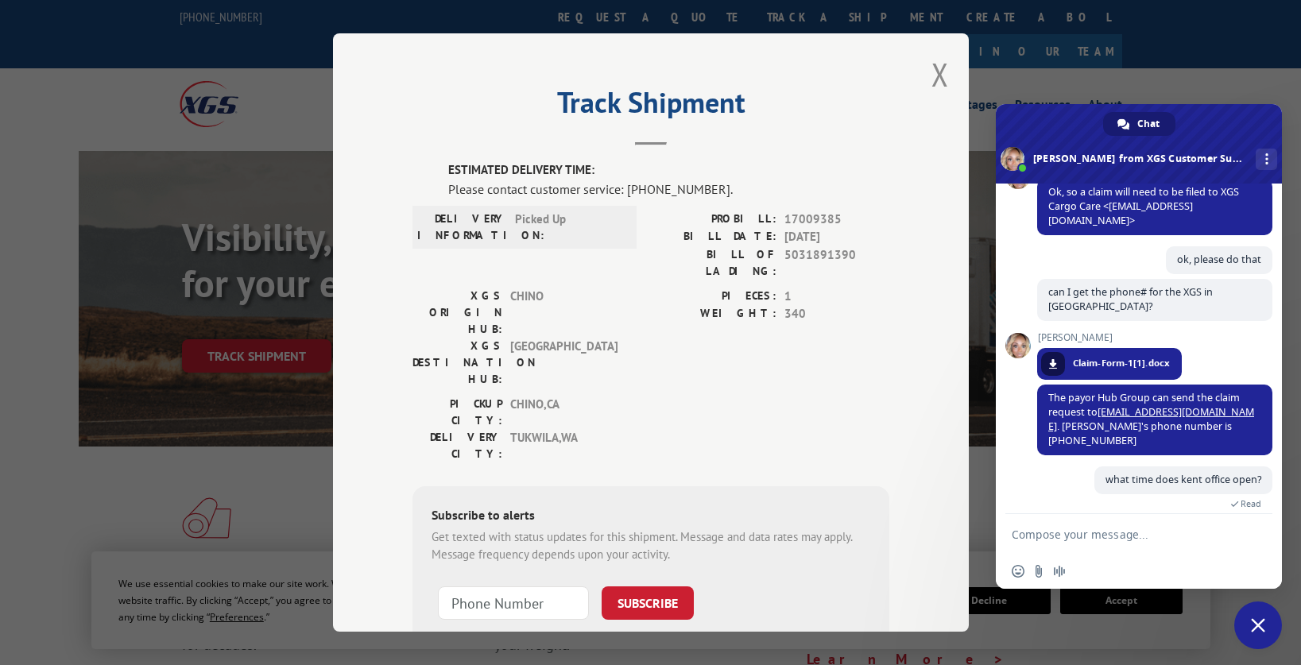
click at [1028, 532] on textarea "Compose your message..." at bounding box center [1121, 535] width 219 height 14
type textarea "Is there anything else we can do to find the package? I"
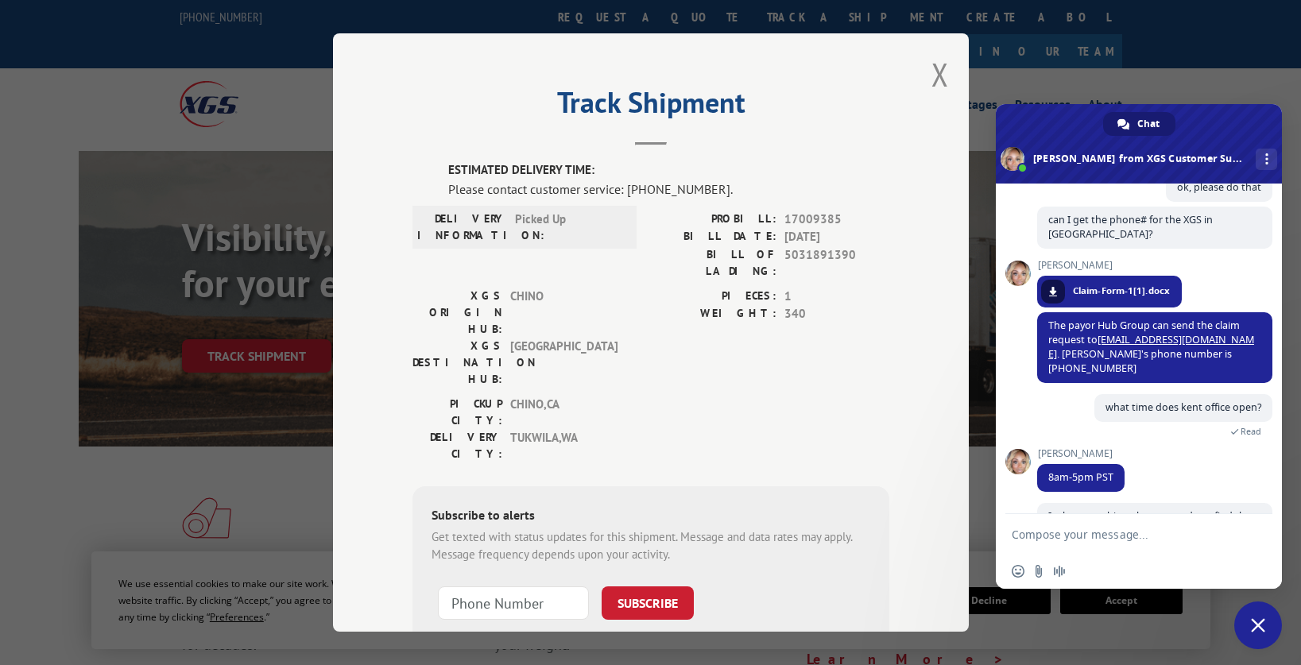
scroll to position [1113, 0]
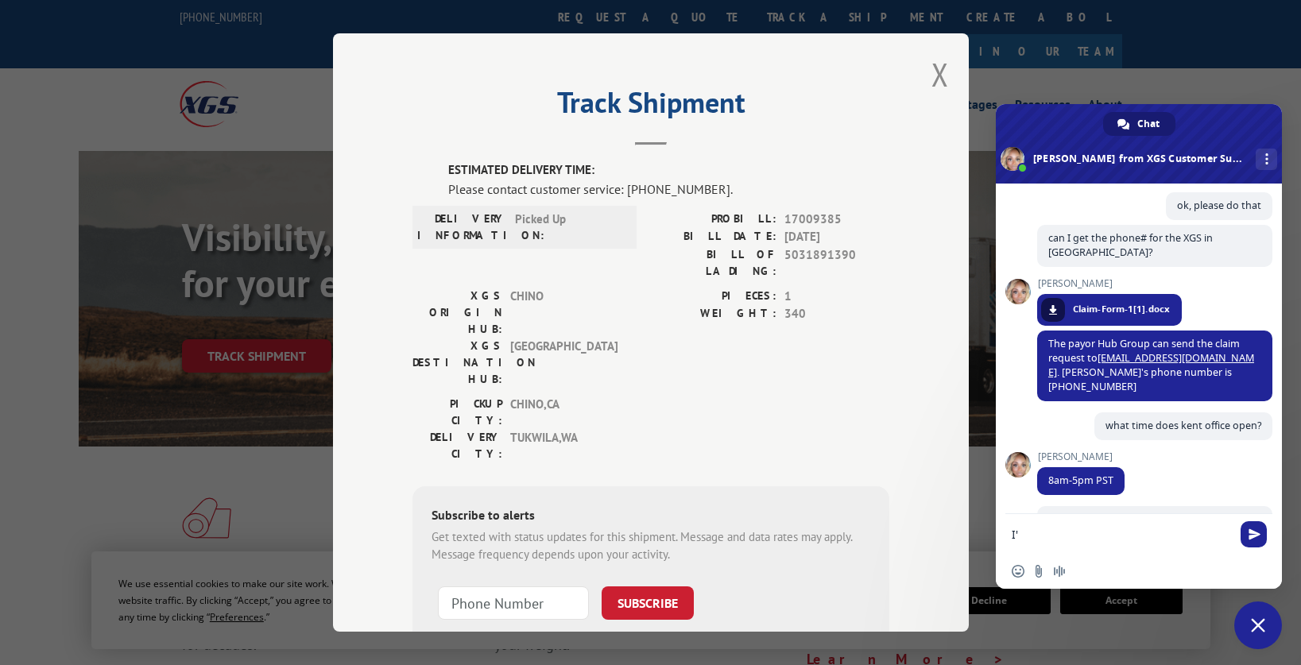
type textarea "I"
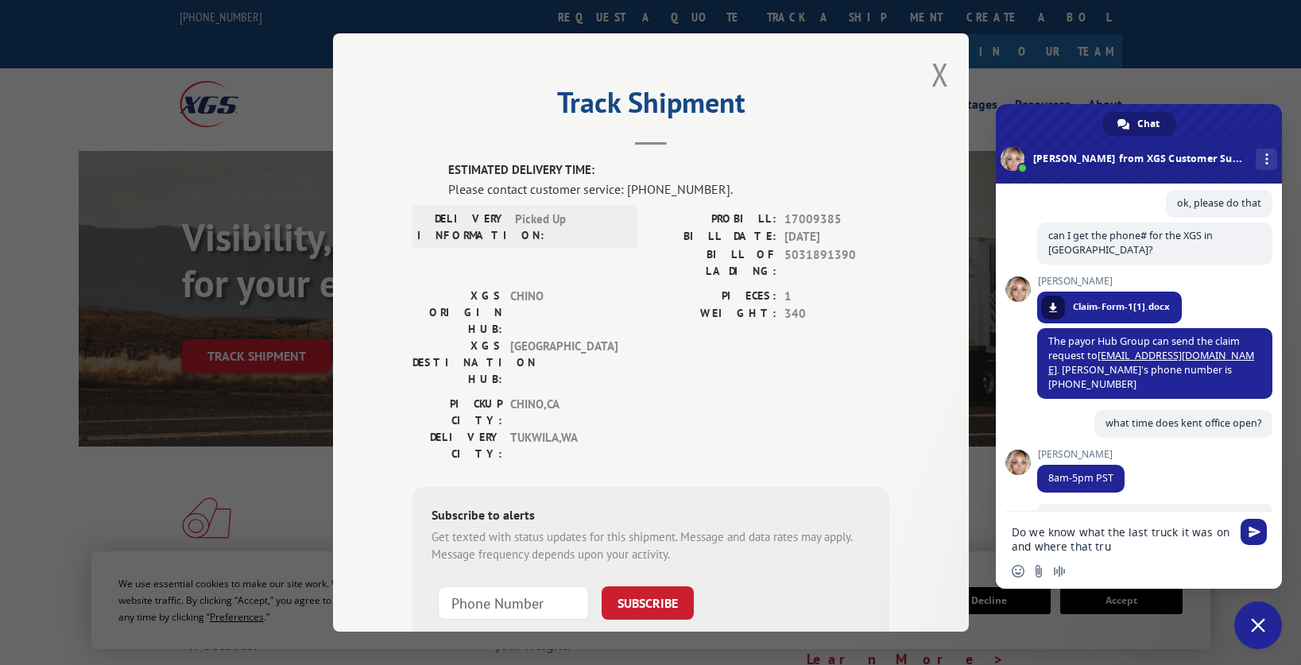
scroll to position [1147, 0]
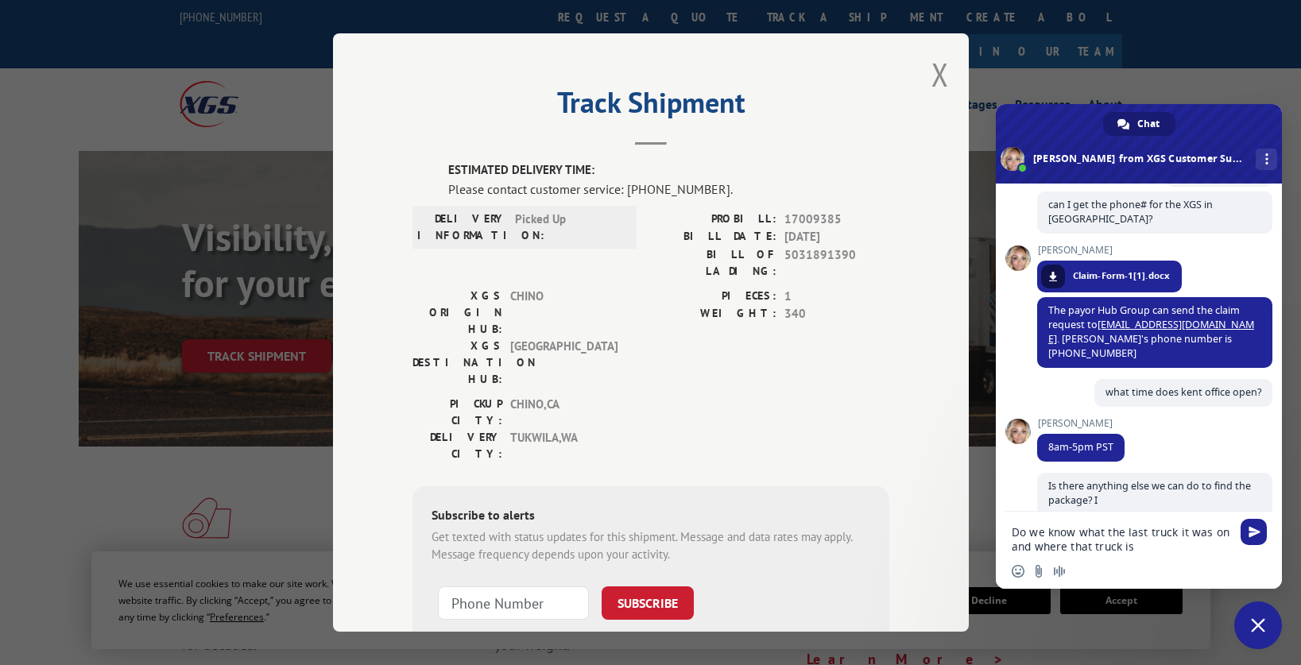
type textarea "Do we know what the last truck it was on and where that truck is?"
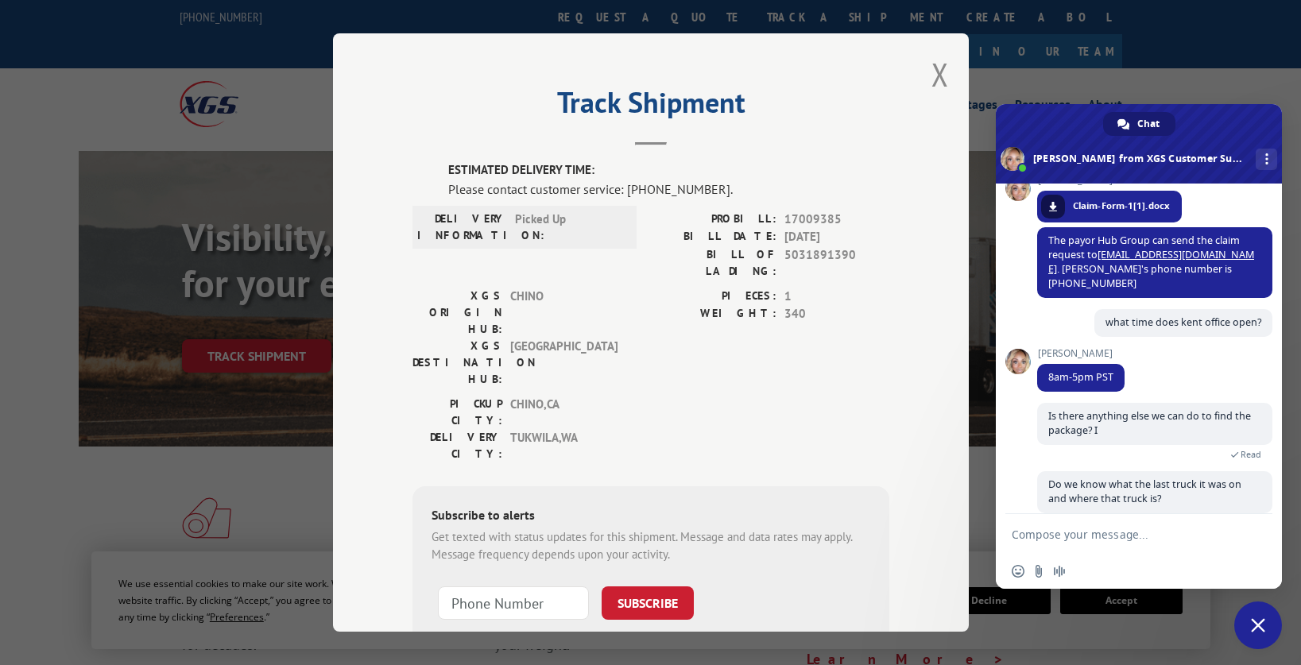
scroll to position [1192, 0]
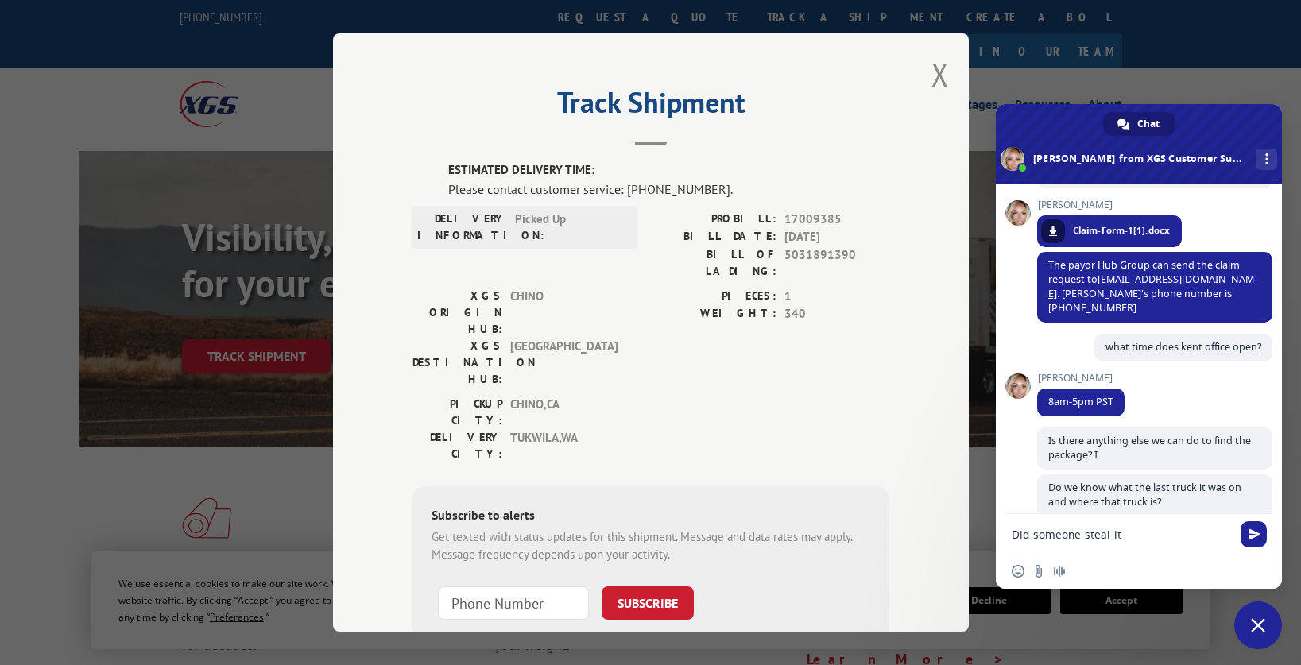
type textarea "Did someone steal it?"
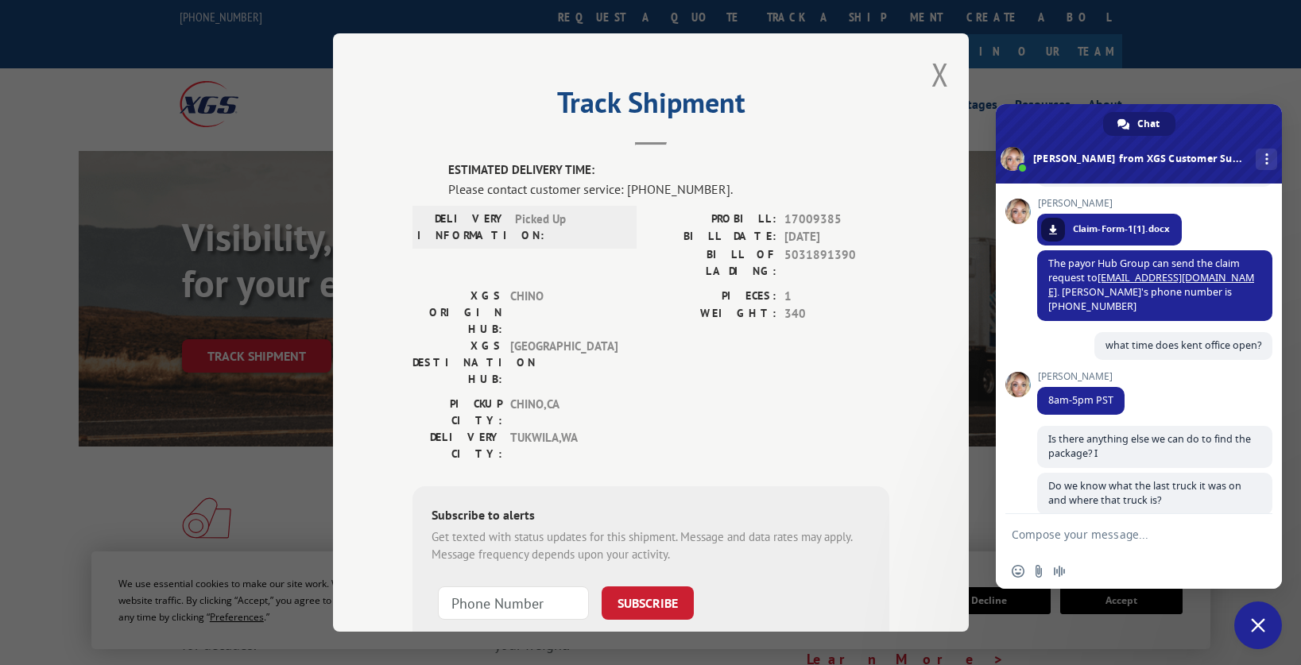
scroll to position [1352, 0]
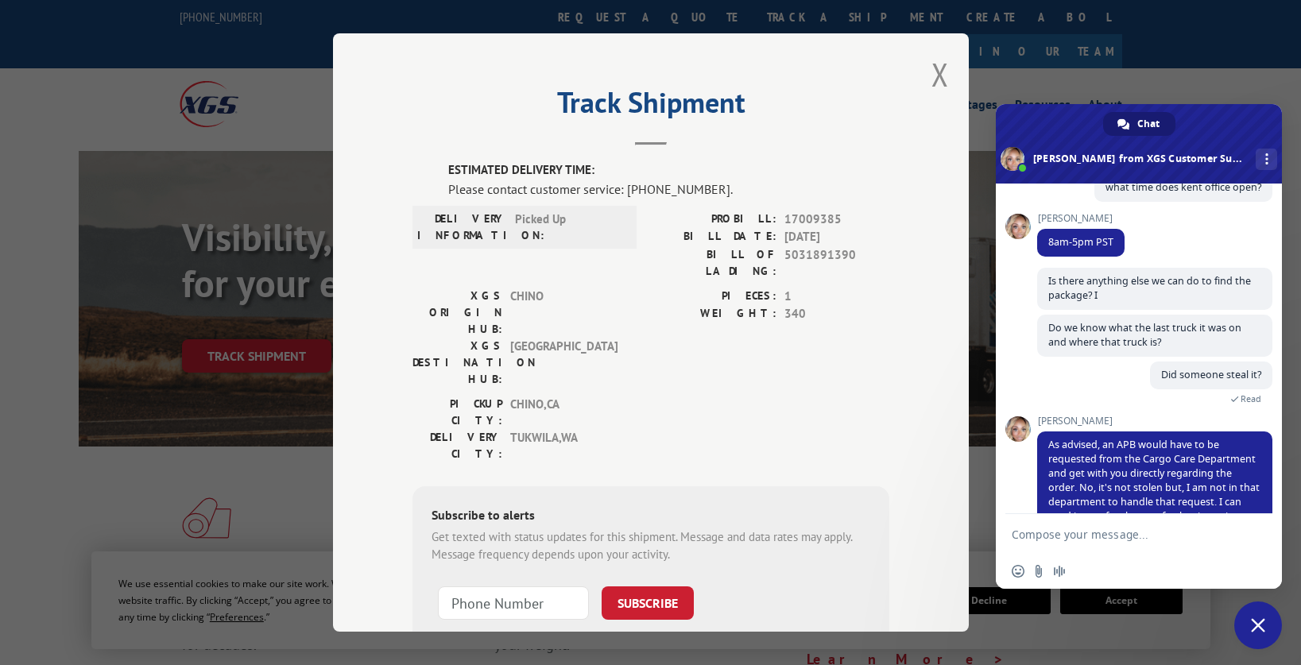
click at [1083, 540] on textarea "Compose your message..." at bounding box center [1121, 535] width 219 height 14
click at [1055, 535] on textarea "916-6405663" at bounding box center [1121, 535] width 219 height 14
type textarea "[PHONE_NUMBER]"
click at [1255, 529] on span "Send" at bounding box center [1254, 534] width 12 height 12
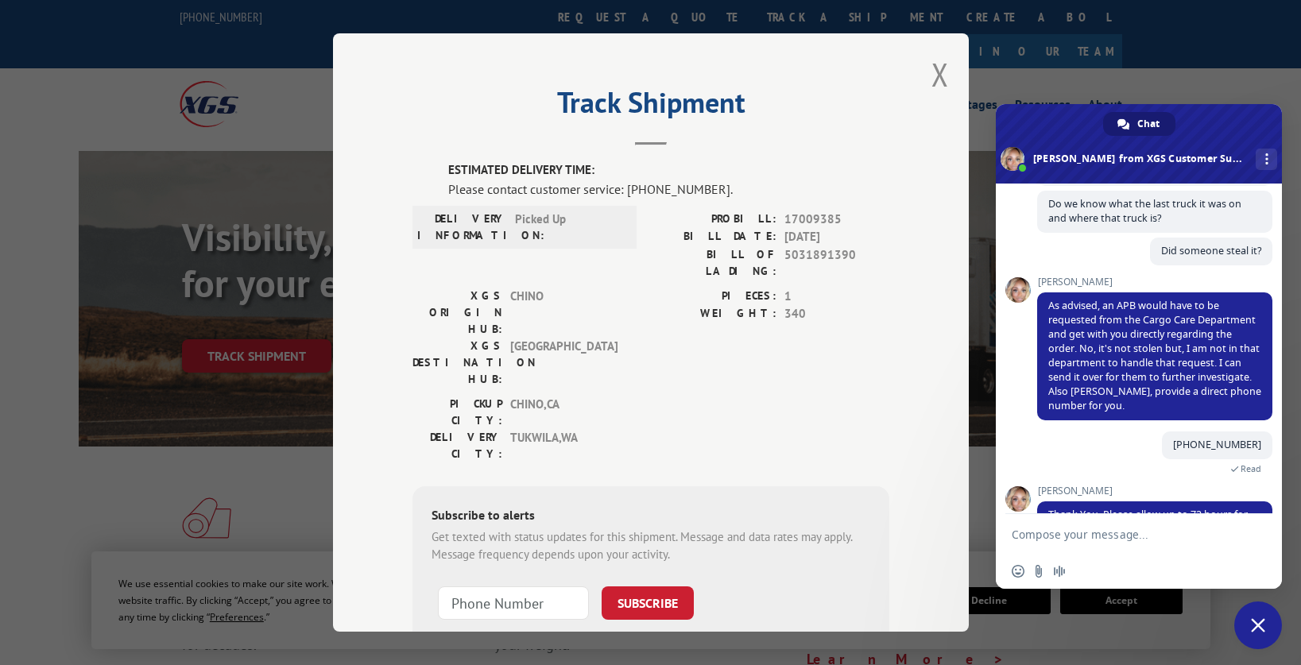
scroll to position [1616, 0]
